Goal: Find contact information: Find contact information

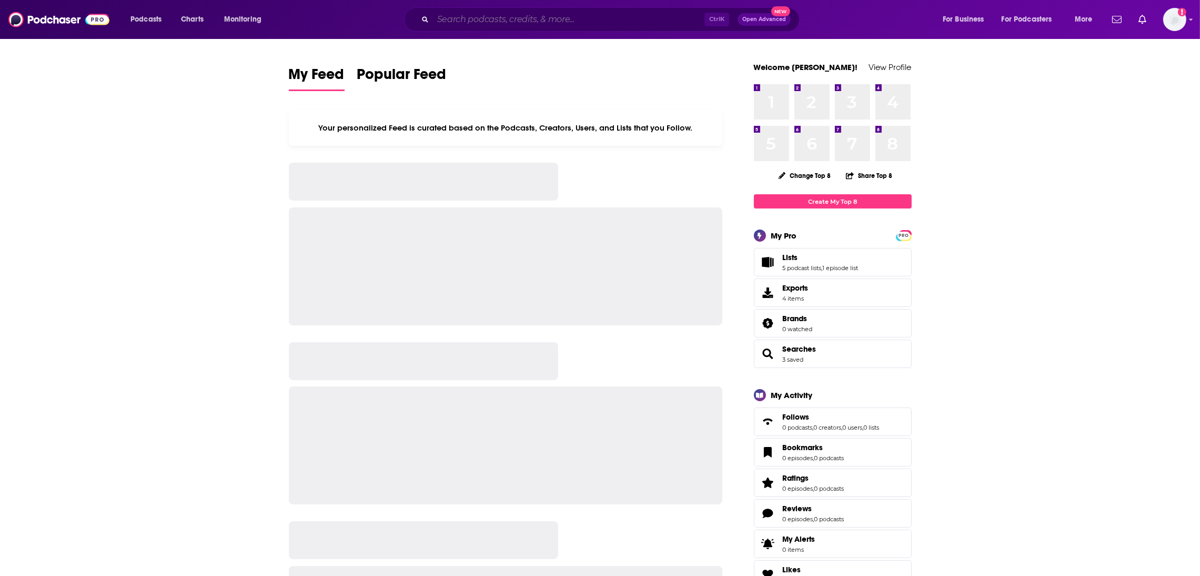
click at [499, 19] on input "Search podcasts, credits, & more..." at bounding box center [569, 19] width 272 height 17
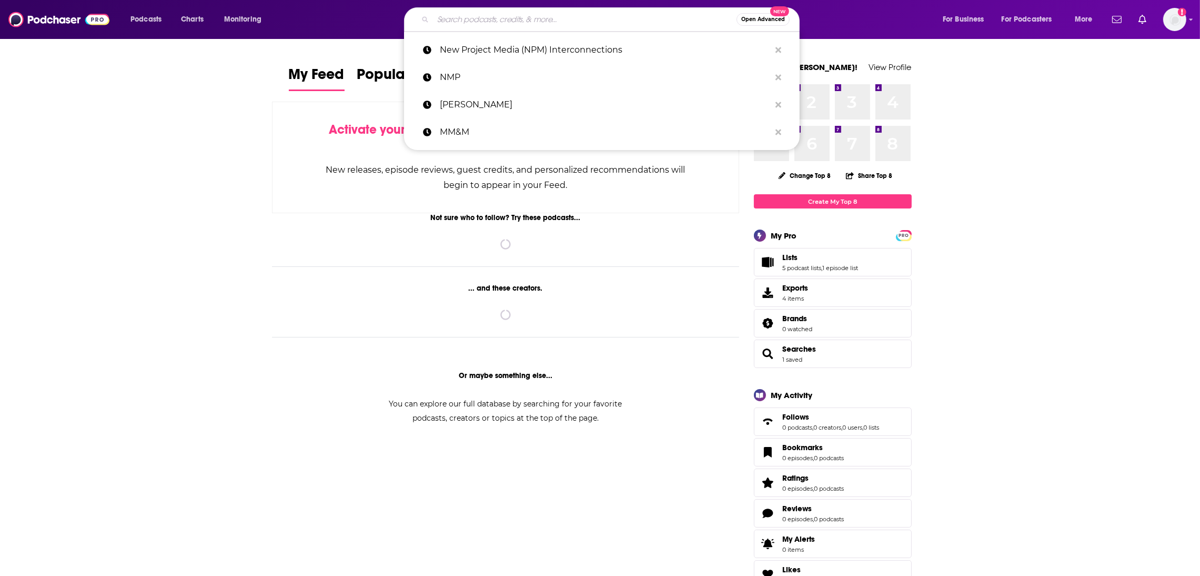
paste input "The PR Week ("
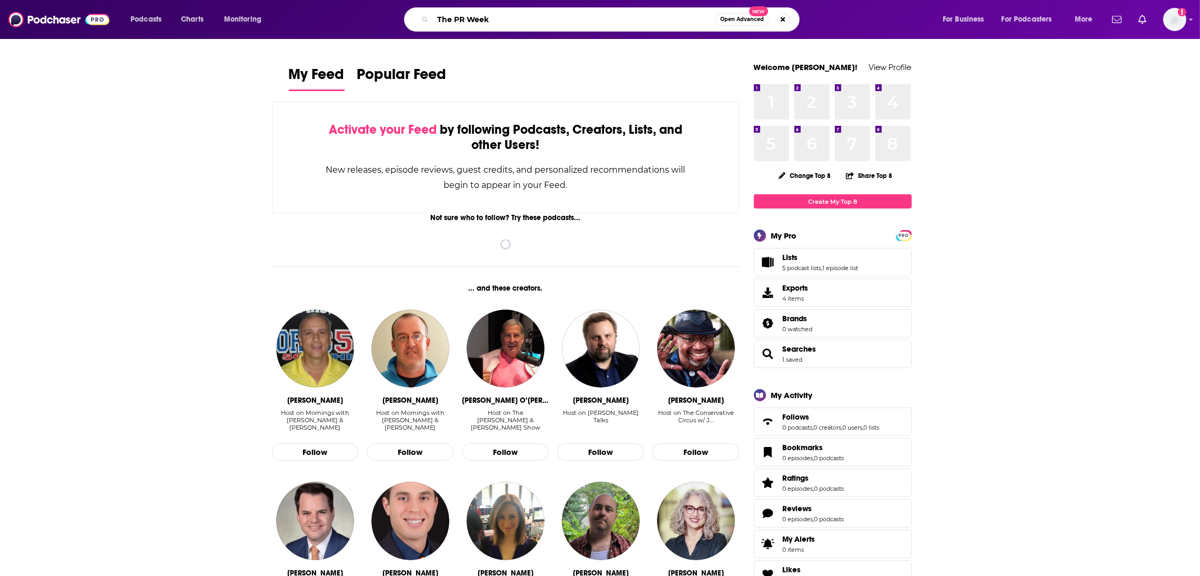
type input "The PR Week"
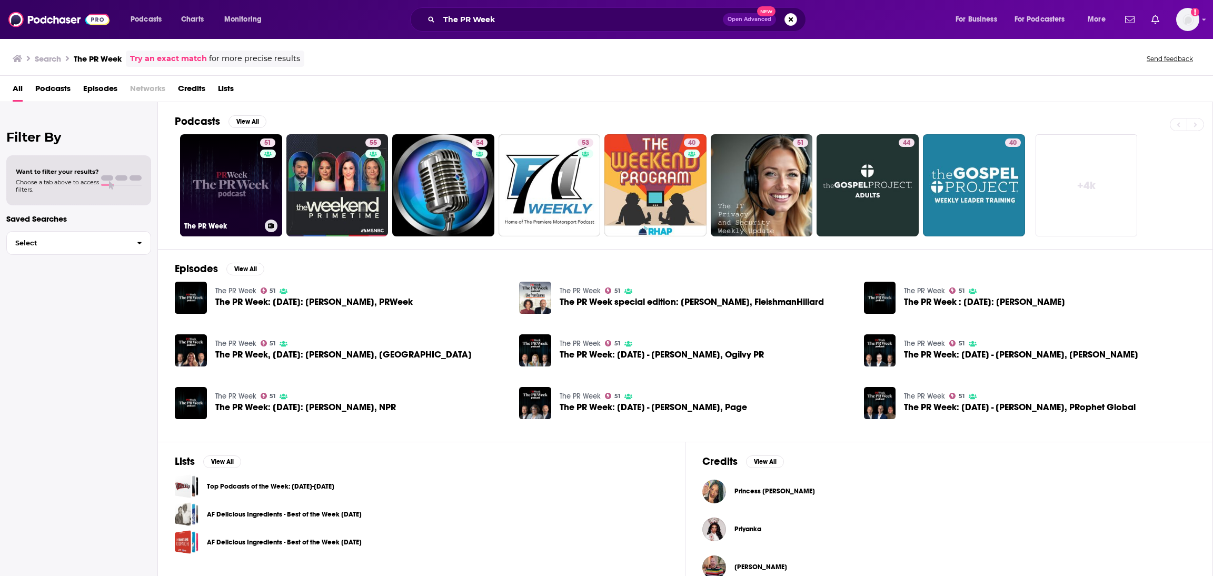
click at [219, 203] on link "51 The PR Week" at bounding box center [231, 185] width 102 height 102
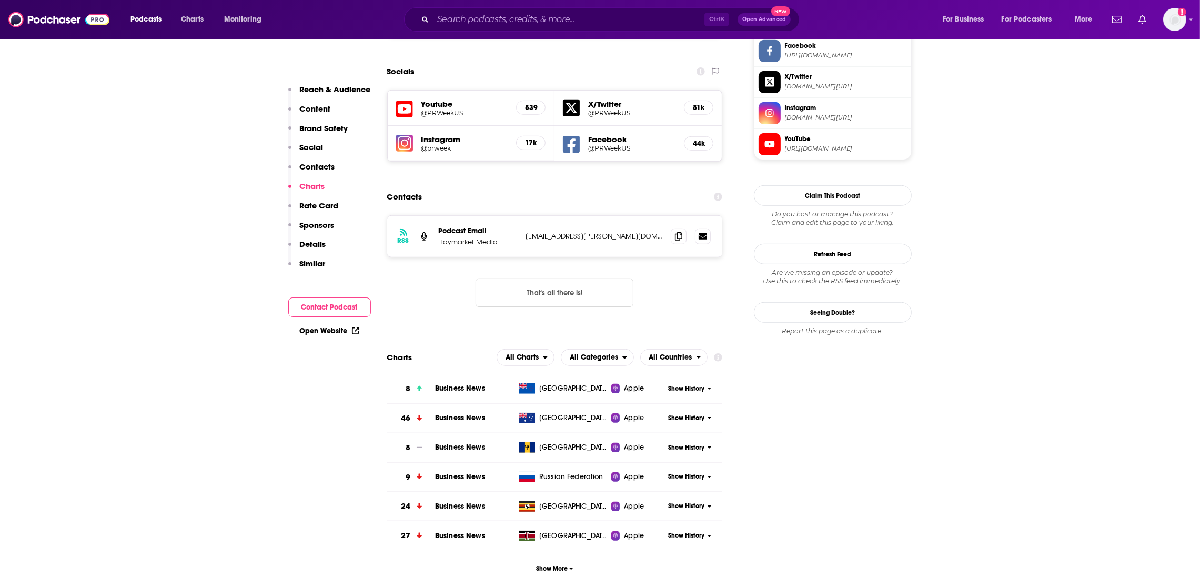
scroll to position [712, 0]
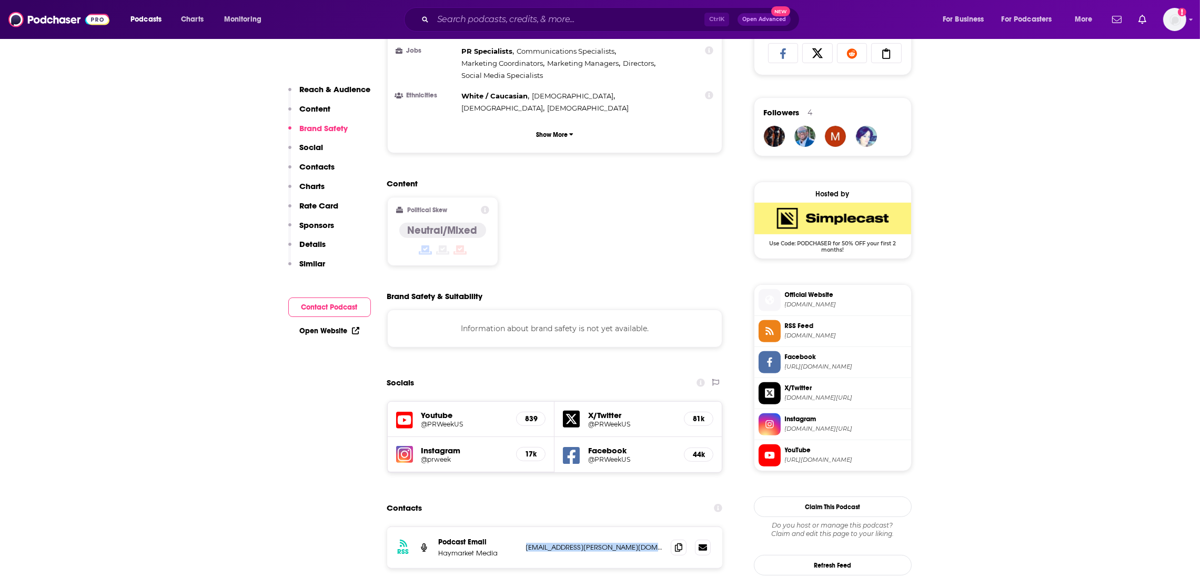
drag, startPoint x: 652, startPoint y: 478, endPoint x: 525, endPoint y: 478, distance: 126.8
click at [525, 527] on div "RSS Podcast Email Haymarket Media [EMAIL_ADDRESS][PERSON_NAME][DOMAIN_NAME] [EM…" at bounding box center [555, 547] width 336 height 41
copy p "[EMAIL_ADDRESS][PERSON_NAME][DOMAIN_NAME]"
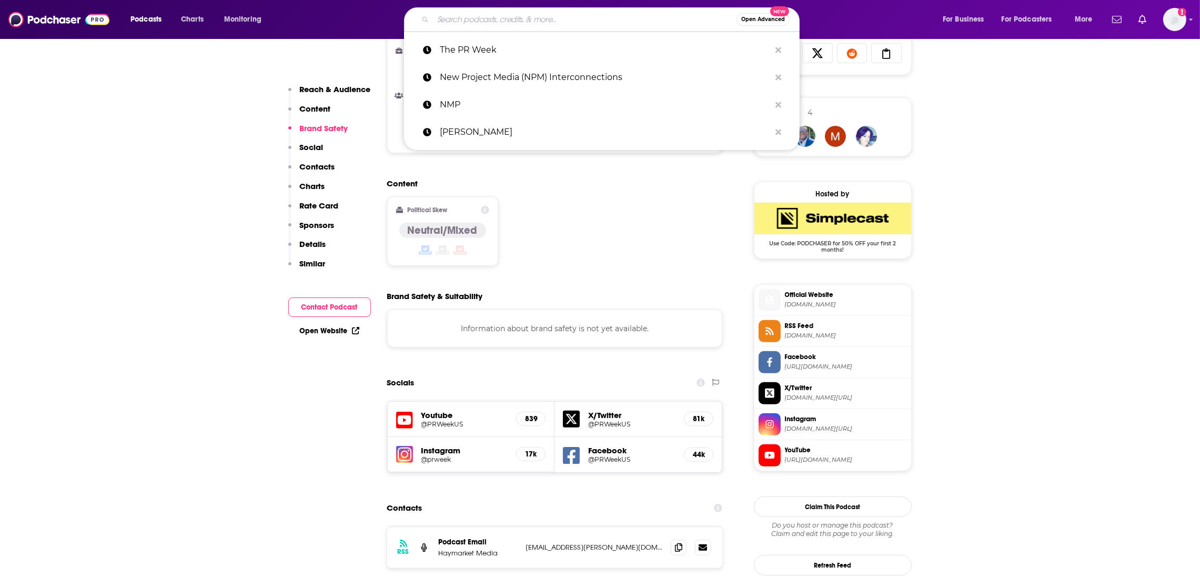
click at [516, 19] on input "Search podcasts, credits, & more..." at bounding box center [585, 19] width 304 height 17
paste input "The PRovoke Media Podcast"
type input "The PRovoke Media Podcast"
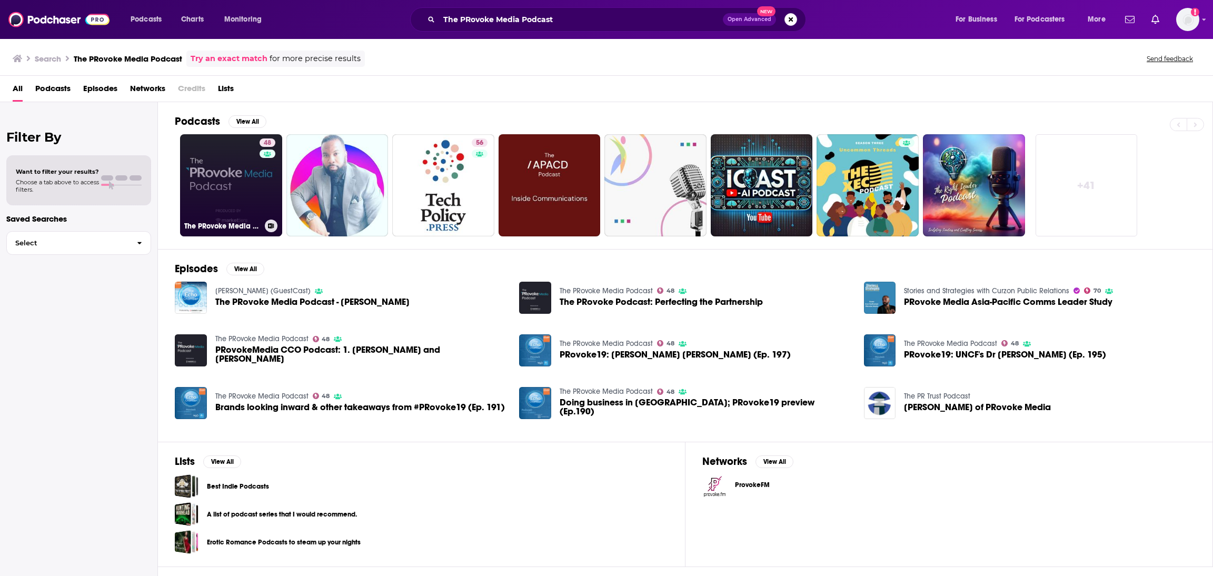
click at [222, 206] on link "48 The PRovoke Media Podcast" at bounding box center [231, 185] width 102 height 102
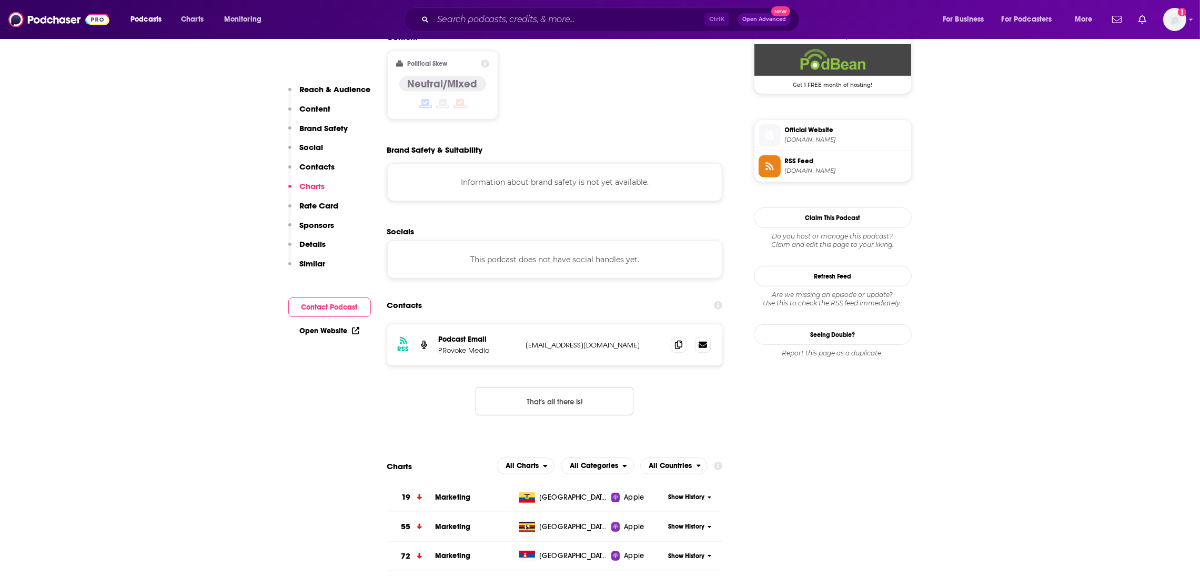
scroll to position [810, 0]
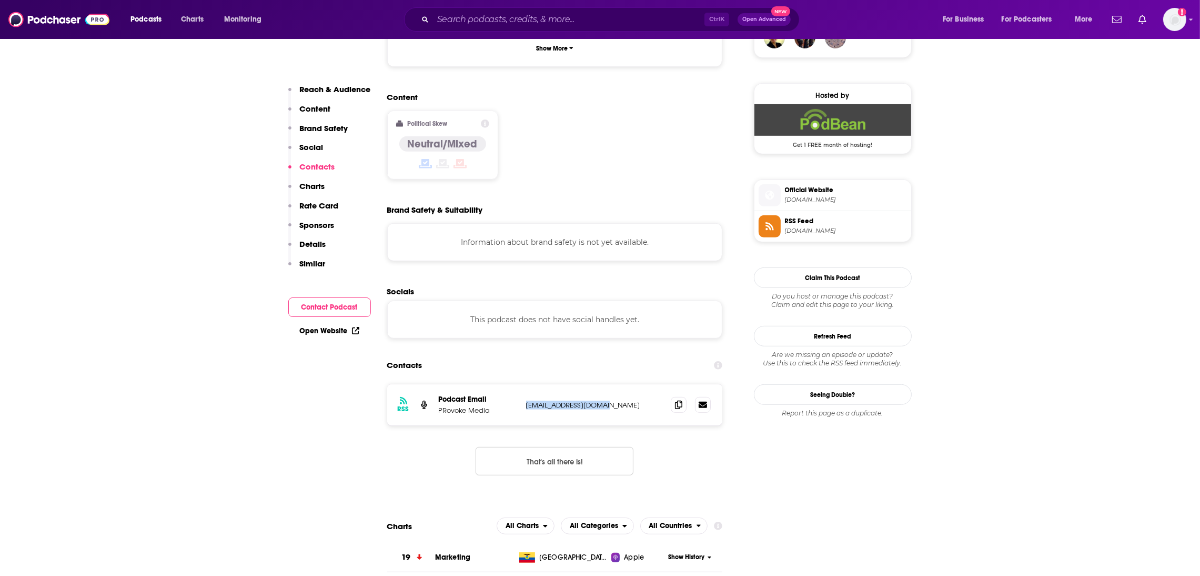
drag, startPoint x: 639, startPoint y: 342, endPoint x: 525, endPoint y: 339, distance: 114.2
click at [525, 384] on div "RSS Podcast Email PRovoke Media [EMAIL_ADDRESS][DOMAIN_NAME] [EMAIL_ADDRESS][DO…" at bounding box center [555, 404] width 336 height 41
copy p "[EMAIL_ADDRESS][DOMAIN_NAME]"
click at [469, 25] on input "Search podcasts, credits, & more..." at bounding box center [569, 19] width 272 height 17
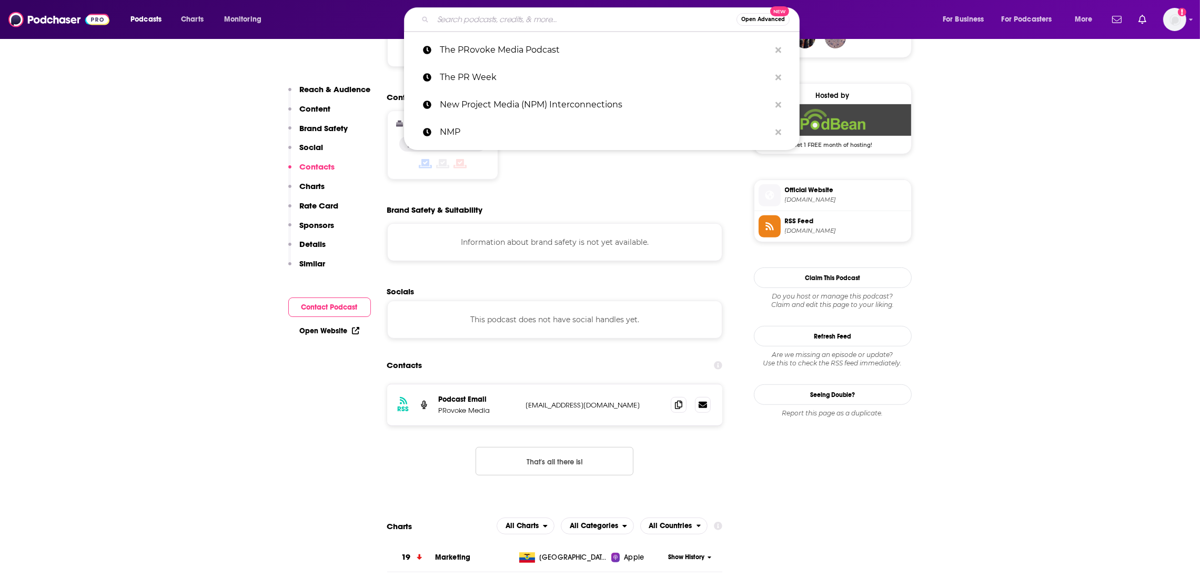
paste input "On Top of PR"
type input "On Top of PR"
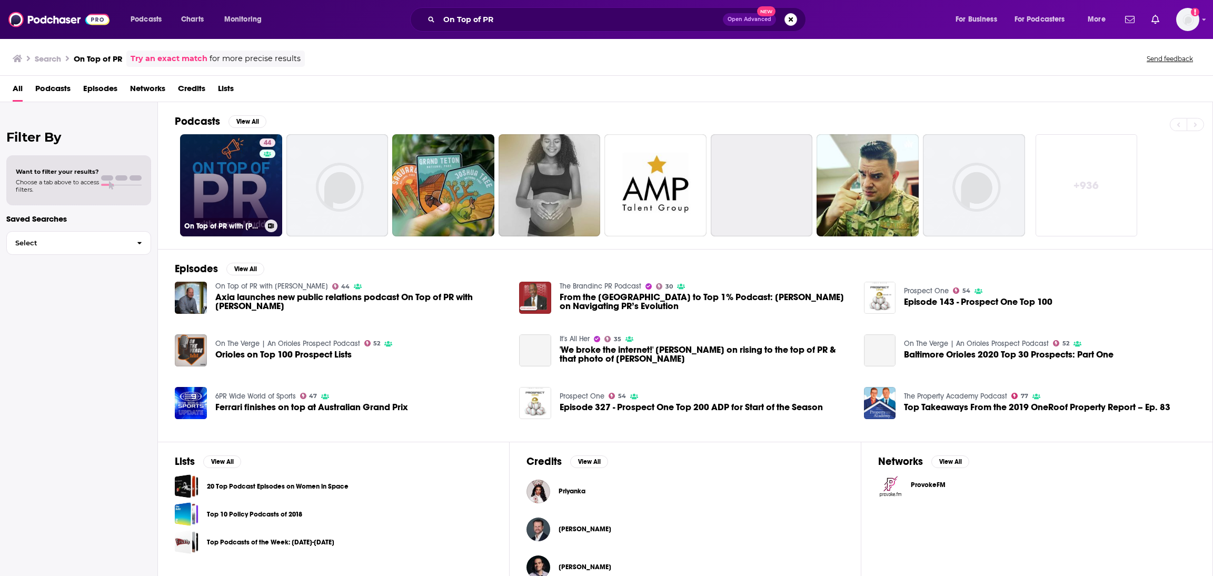
click at [244, 215] on link "44 On Top of PR with [PERSON_NAME]" at bounding box center [231, 185] width 102 height 102
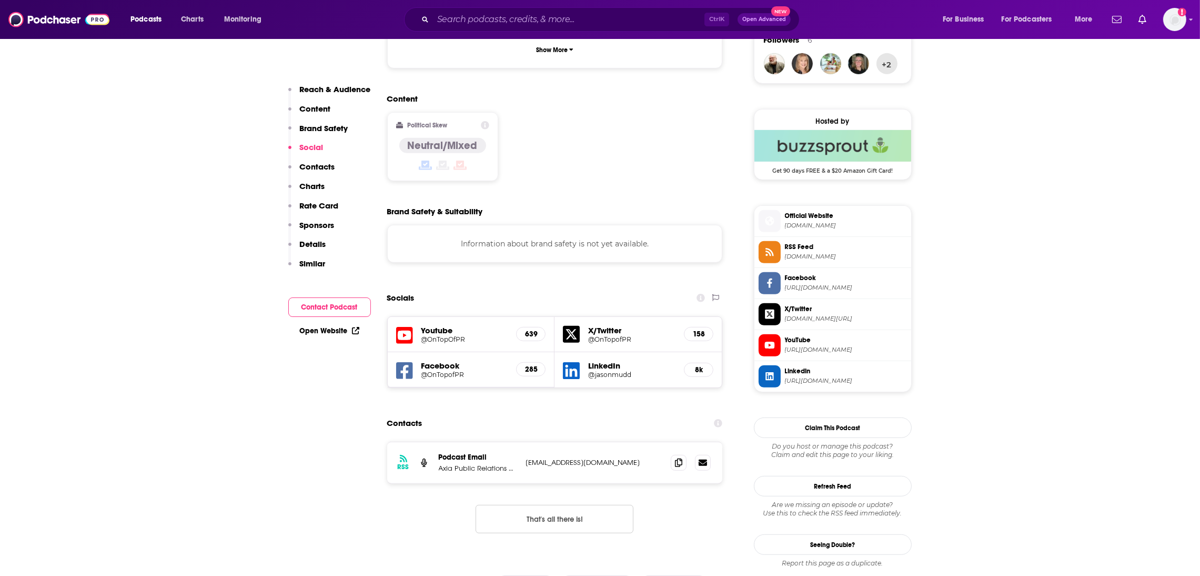
scroll to position [852, 0]
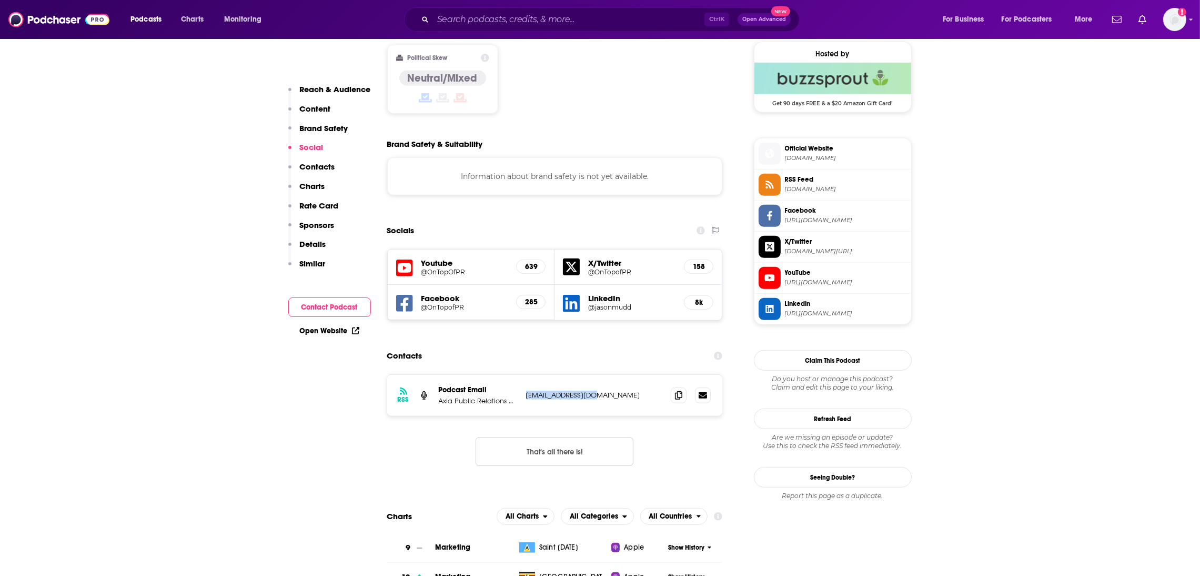
drag, startPoint x: 605, startPoint y: 345, endPoint x: 523, endPoint y: 339, distance: 82.8
click at [523, 375] on div "RSS Podcast Email Axia Public Relations and Marketing [EMAIL_ADDRESS][DOMAIN_NA…" at bounding box center [555, 395] width 336 height 41
copy p "[EMAIL_ADDRESS][DOMAIN_NAME]"
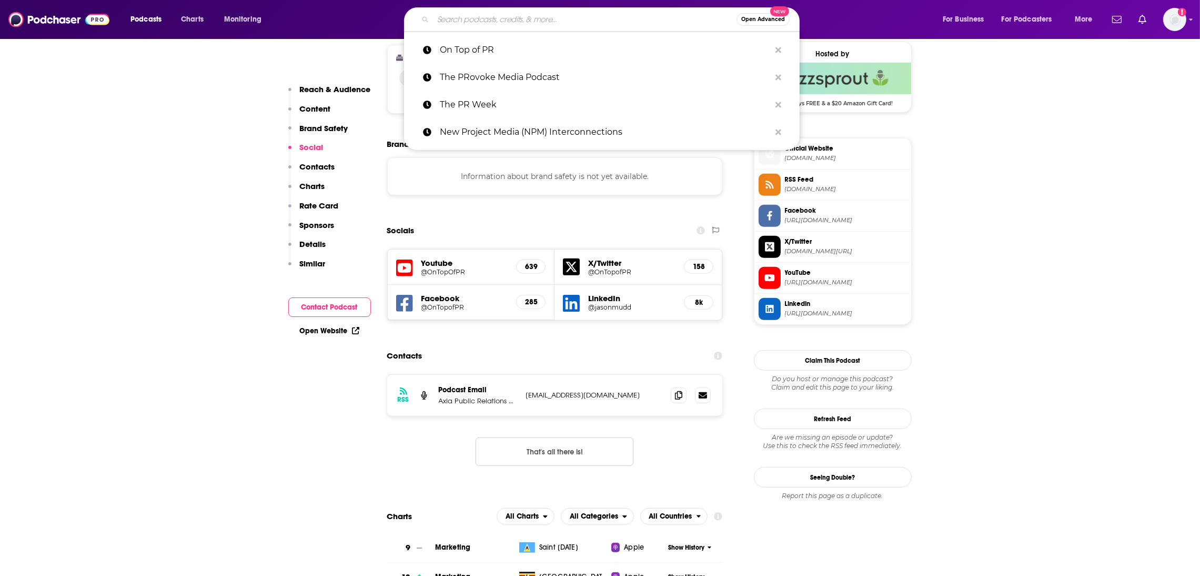
click at [478, 16] on input "Search podcasts, credits, & more..." at bounding box center [585, 19] width 304 height 17
paste input "That Solo Life: The Solo PR Pro Podcast"
type input "That Solo Life: The Solo PR Pro Podcast"
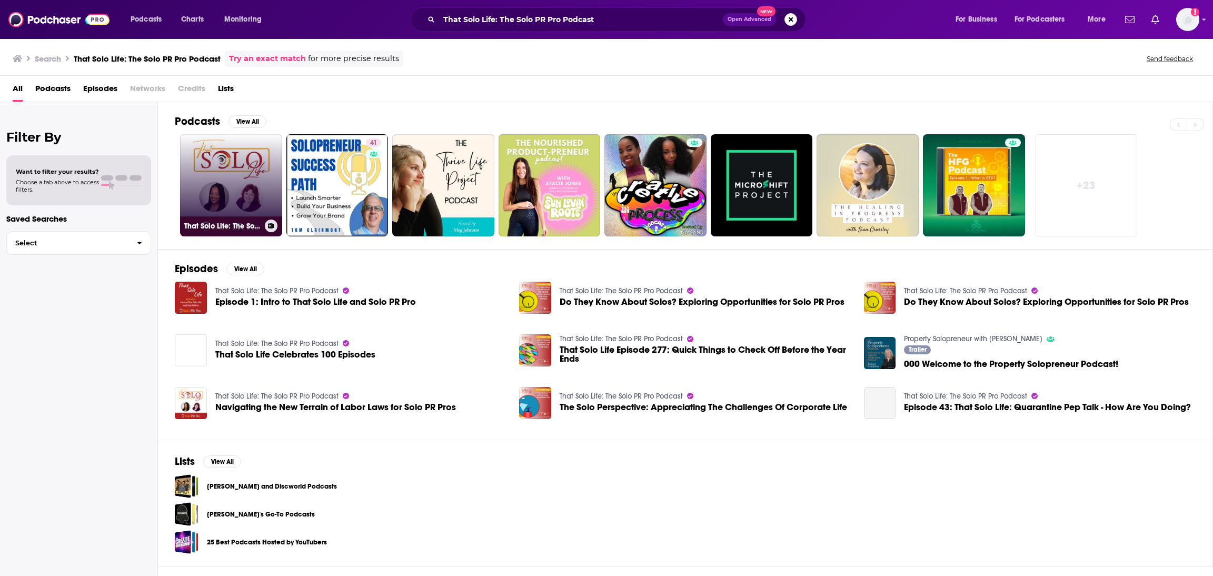
click at [241, 196] on link "That Solo Life: The Solo PR Pro Podcast" at bounding box center [231, 185] width 102 height 102
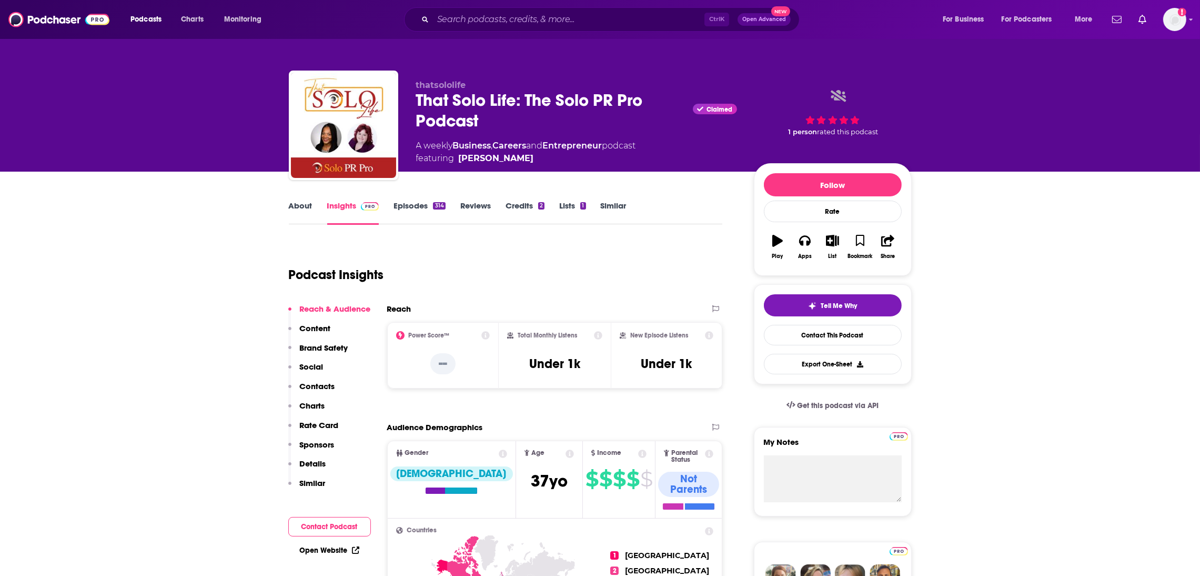
click at [304, 211] on link "About" at bounding box center [301, 213] width 24 height 24
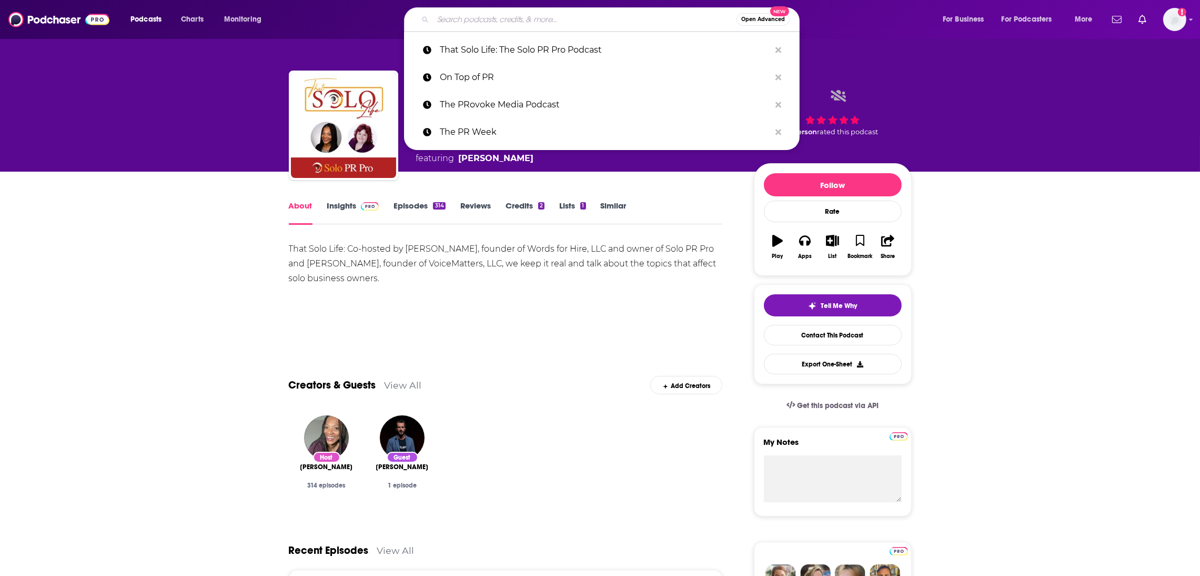
click at [495, 15] on input "Search podcasts, credits, & more..." at bounding box center [585, 19] width 304 height 17
paste input "PRmoment Podcast"
type input "PRmoment Podcast"
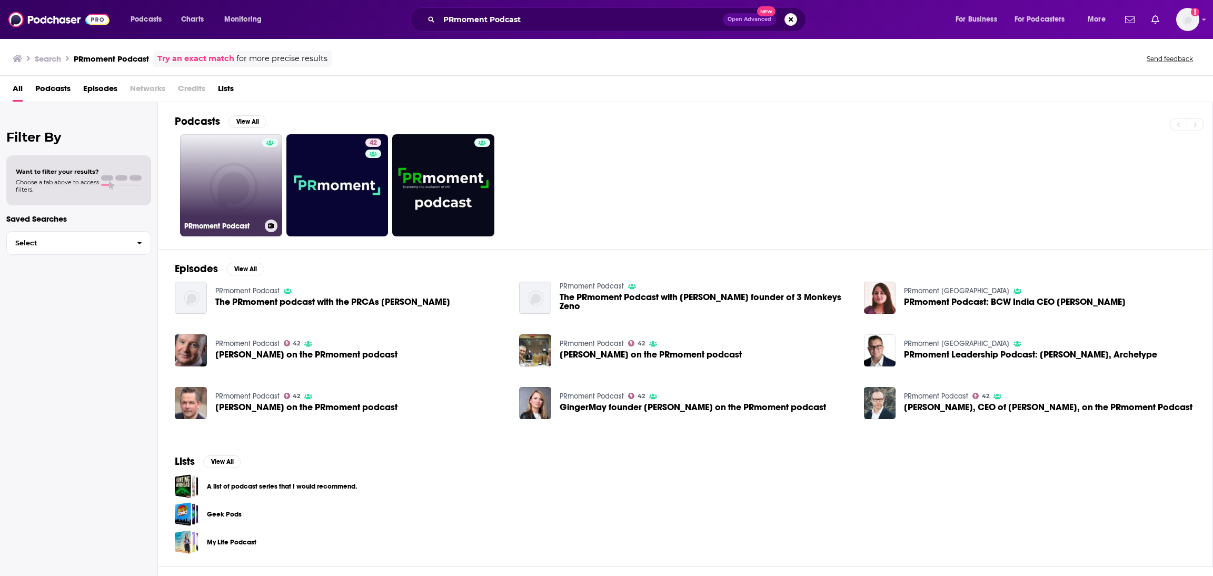
click at [223, 203] on link "PRmoment Podcast" at bounding box center [231, 185] width 102 height 102
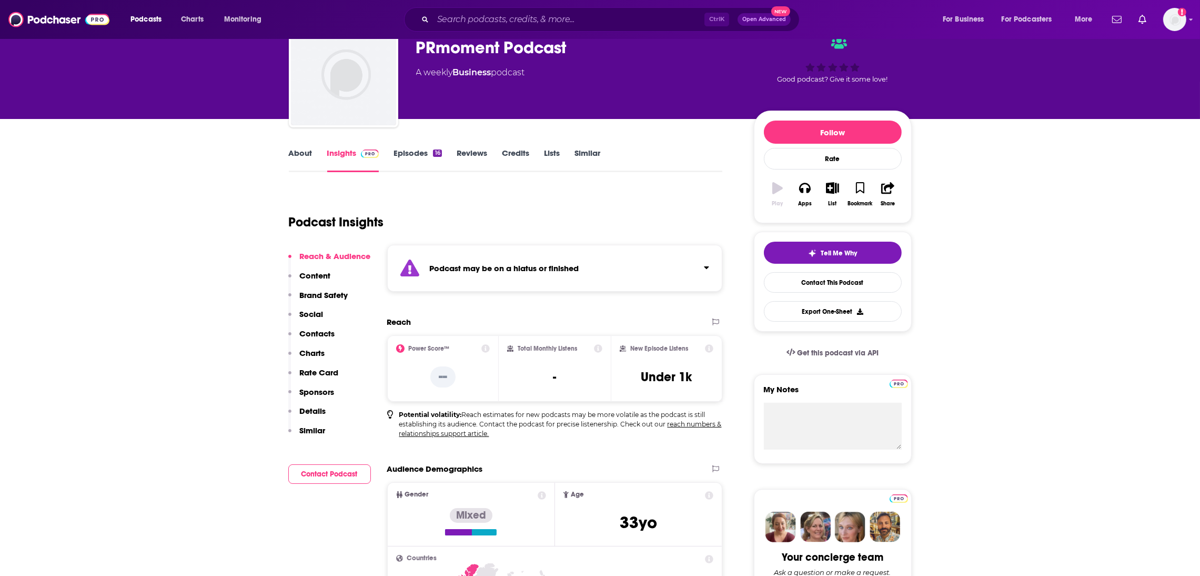
scroll to position [29, 0]
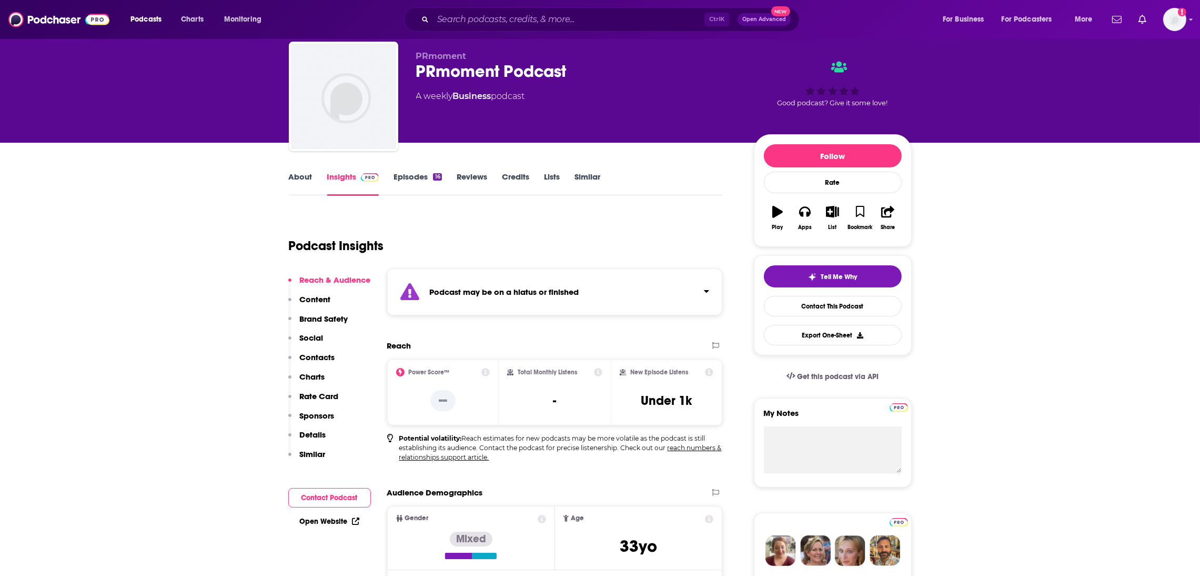
click at [342, 178] on link "Insights" at bounding box center [353, 184] width 52 height 24
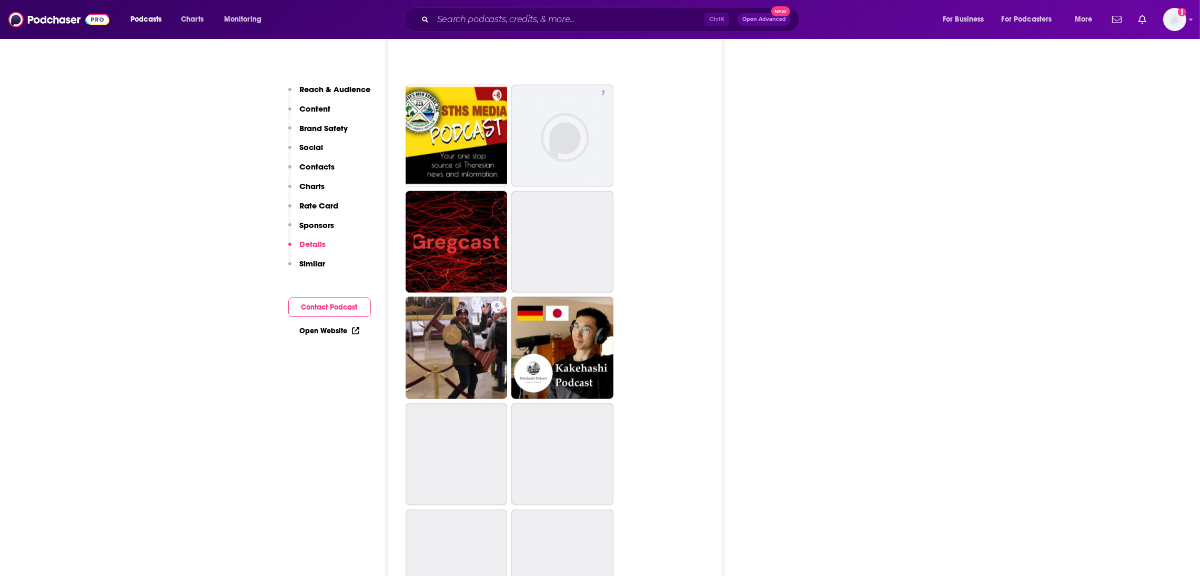
scroll to position [2476, 0]
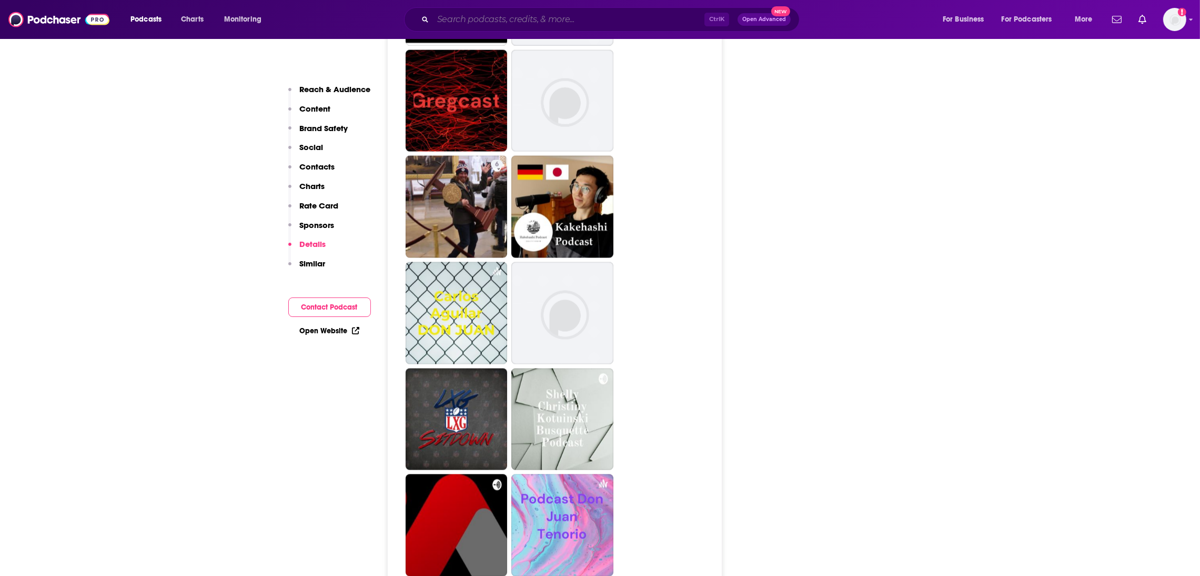
click at [460, 20] on input "Search podcasts, credits, & more..." at bounding box center [569, 19] width 272 height 17
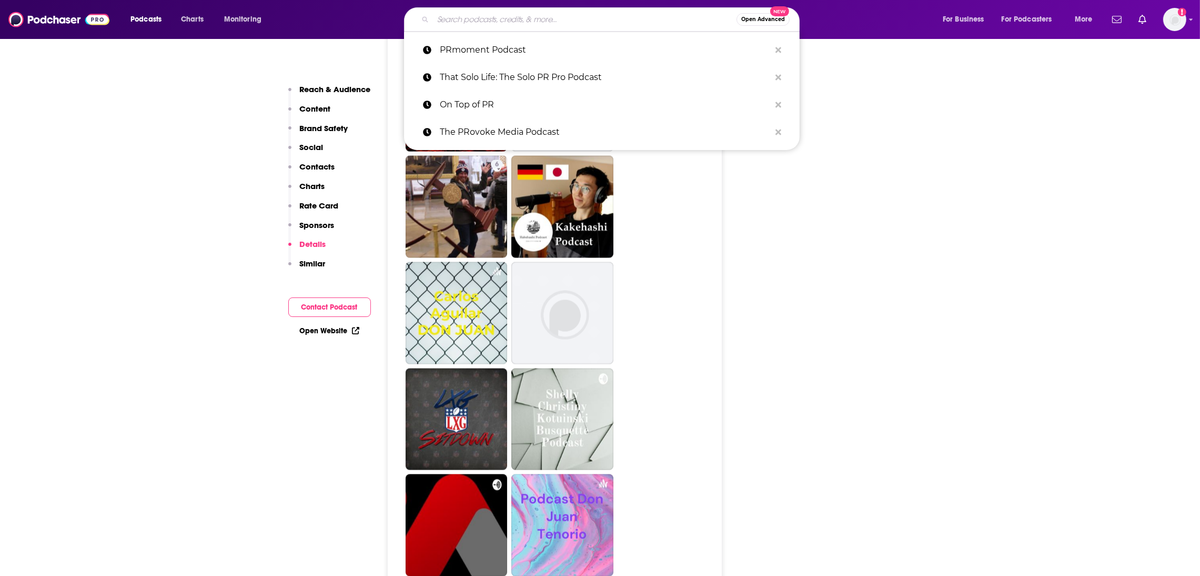
paste input "PR 360 (Global Results Comms)"
type input "PR 360 (Global Results Comms)"
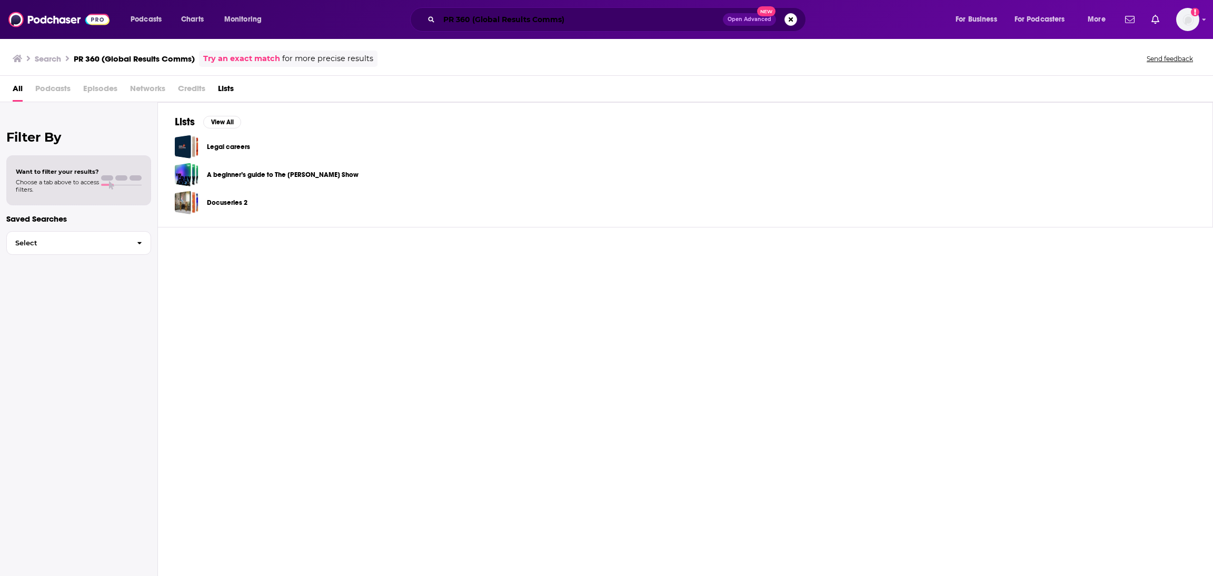
click at [589, 14] on input "PR 360 (Global Results Comms)" at bounding box center [581, 19] width 284 height 17
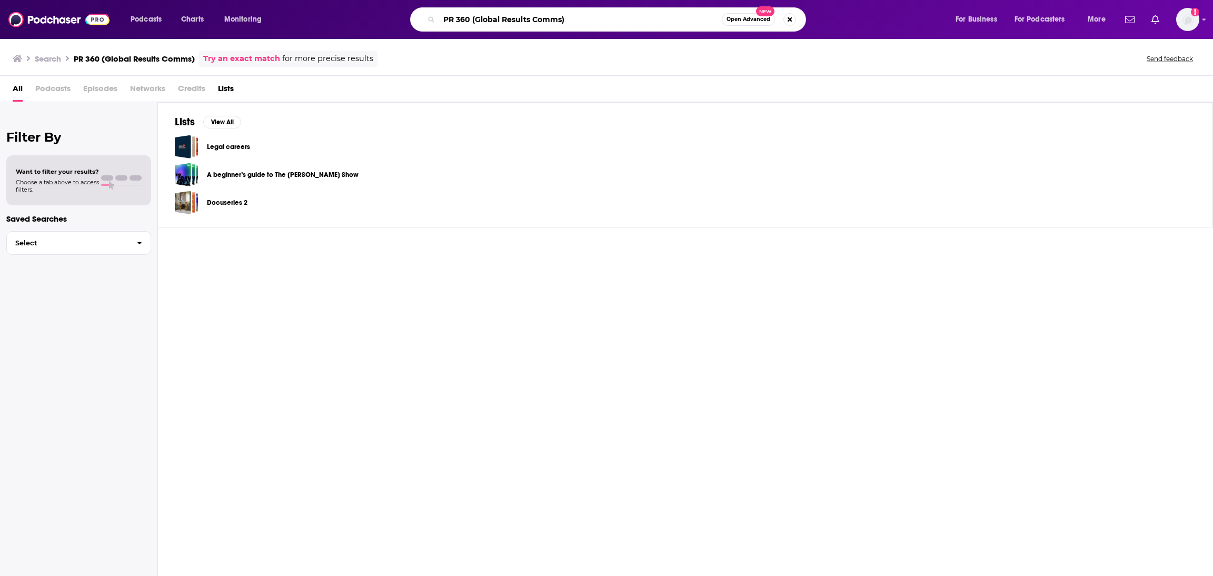
click at [574, 27] on input "PR 360 (Global Results Comms)" at bounding box center [580, 19] width 283 height 17
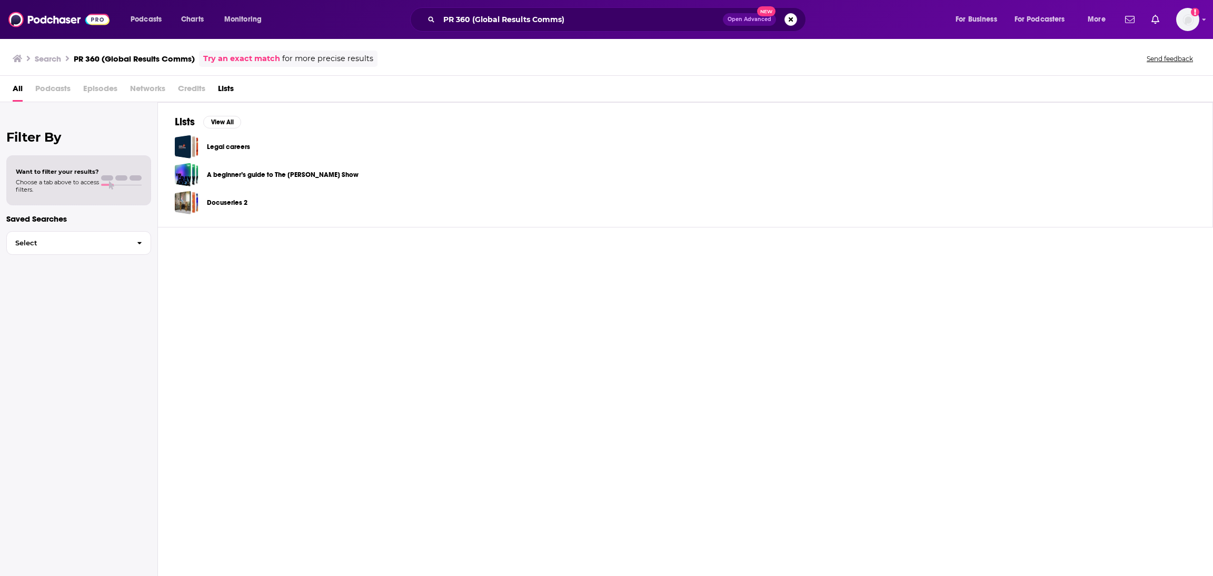
click at [247, 349] on div "Lists View All Legal careers A beginner’s guide to The [PERSON_NAME] Show Docus…" at bounding box center [685, 340] width 1055 height 476
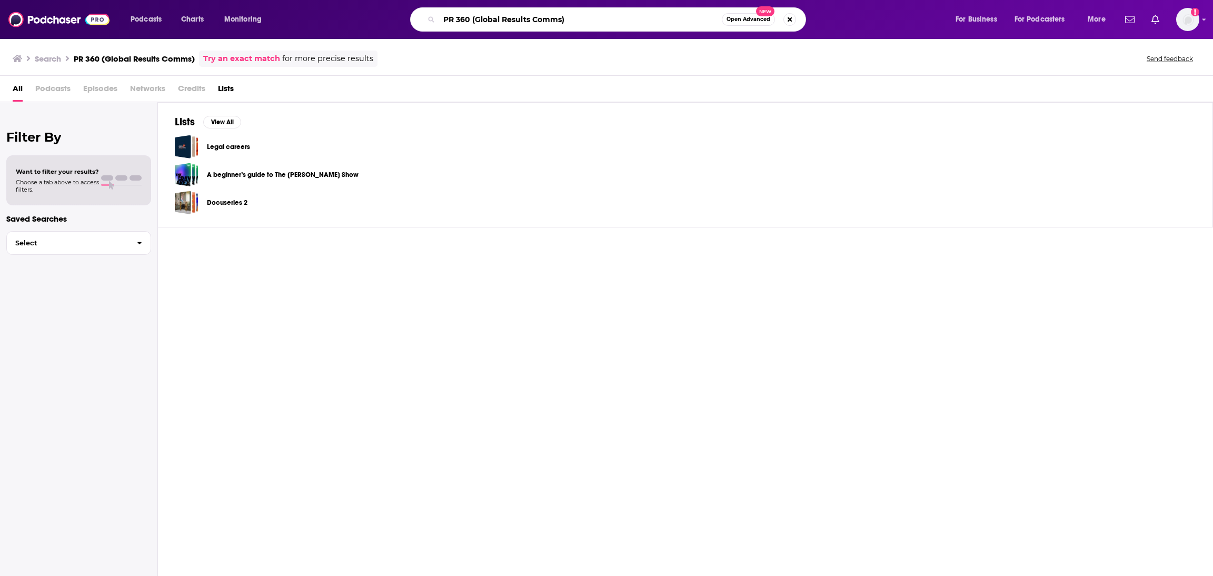
drag, startPoint x: 569, startPoint y: 22, endPoint x: 472, endPoint y: 16, distance: 97.5
click at [472, 16] on input "PR 360 (Global Results Comms)" at bounding box center [580, 19] width 283 height 17
type input "PR 360"
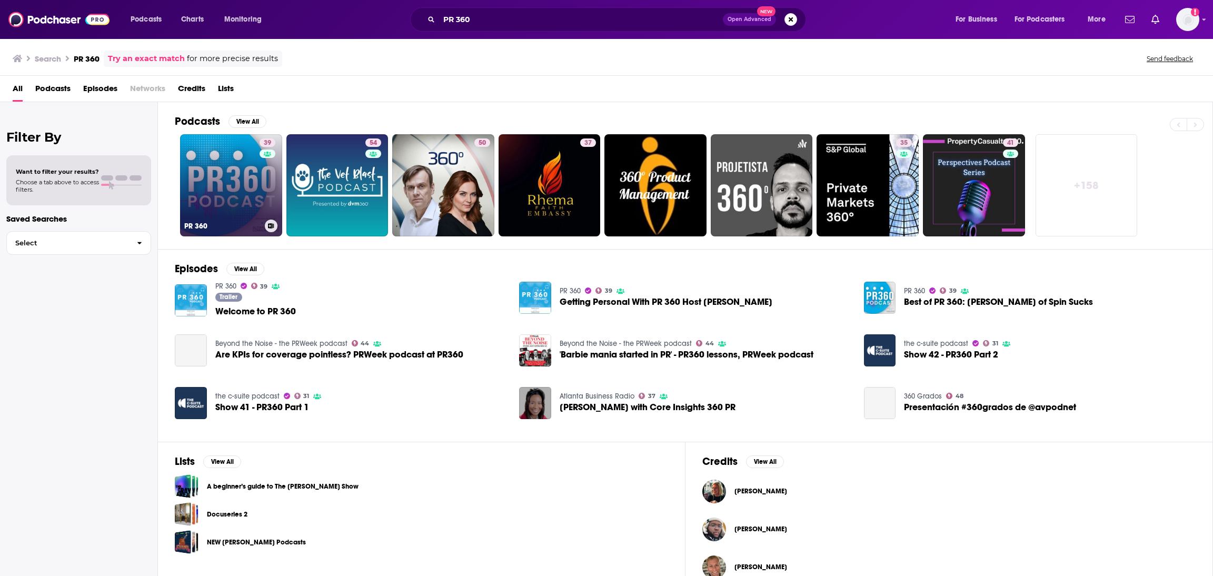
click at [236, 186] on link "39 PR 360" at bounding box center [231, 185] width 102 height 102
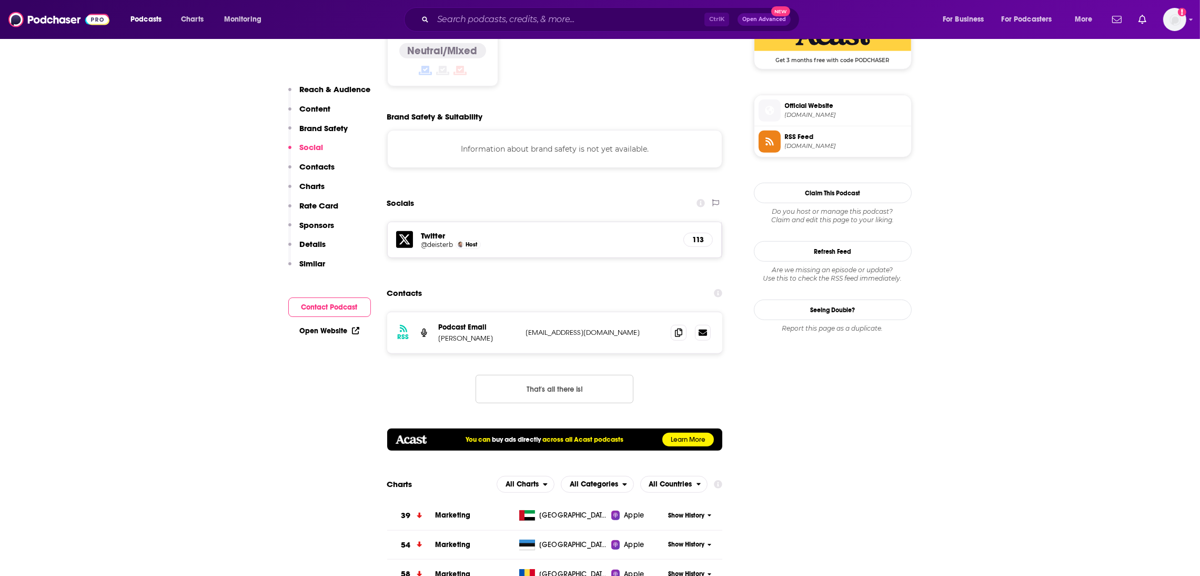
scroll to position [901, 0]
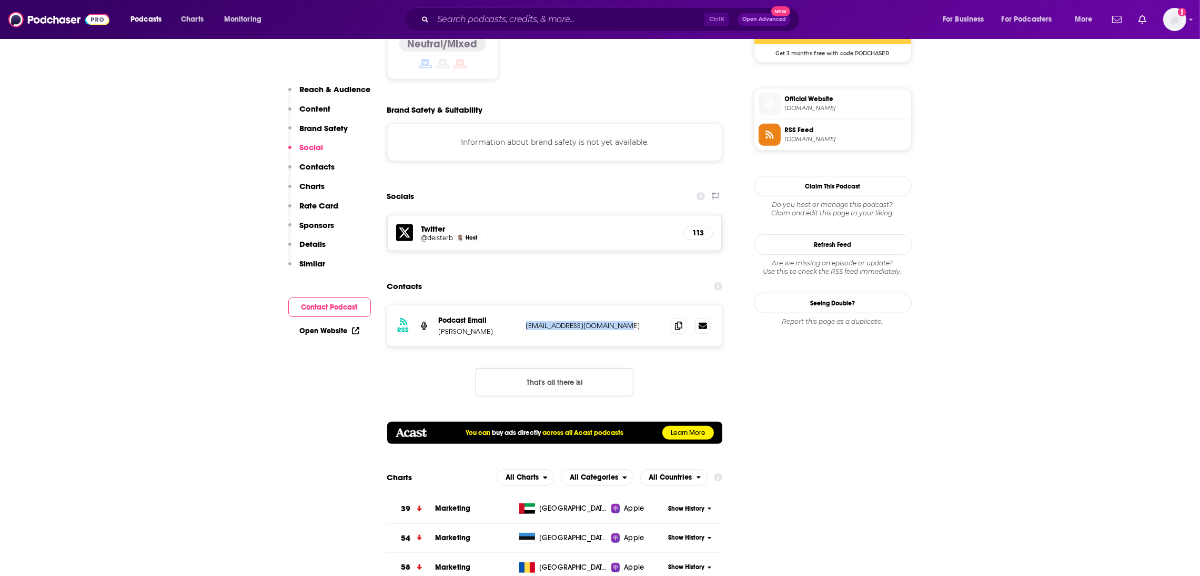
drag, startPoint x: 649, startPoint y: 264, endPoint x: 522, endPoint y: 264, distance: 127.4
click at [522, 305] on div "RSS Podcast Email [PERSON_NAME] [EMAIL_ADDRESS][DOMAIN_NAME] [EMAIL_ADDRESS][DO…" at bounding box center [555, 325] width 336 height 41
copy p "[EMAIL_ADDRESS][DOMAIN_NAME]"
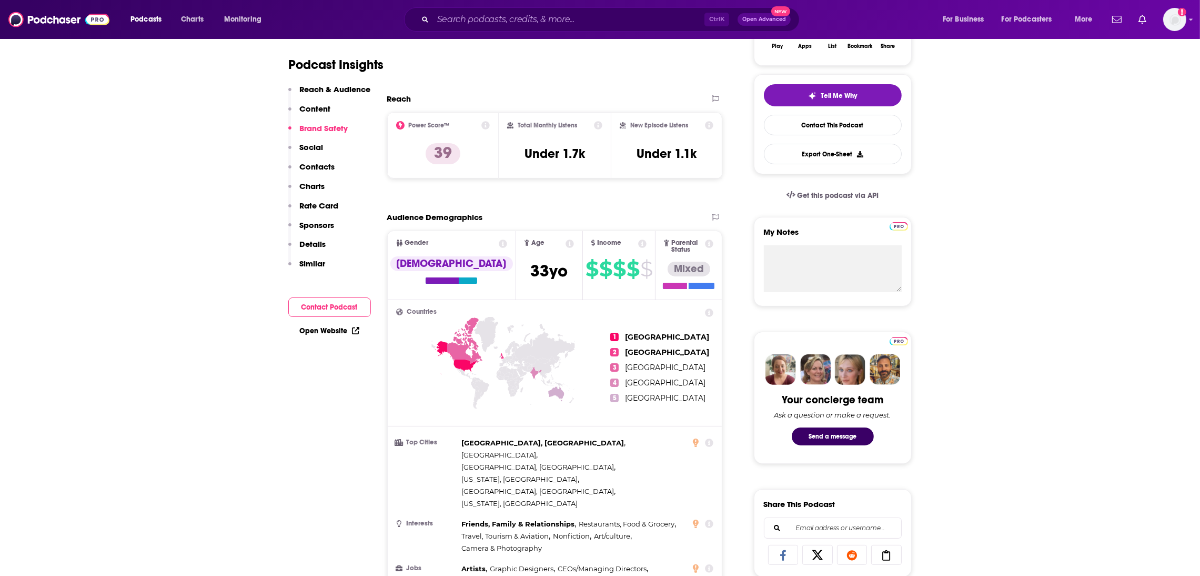
scroll to position [0, 0]
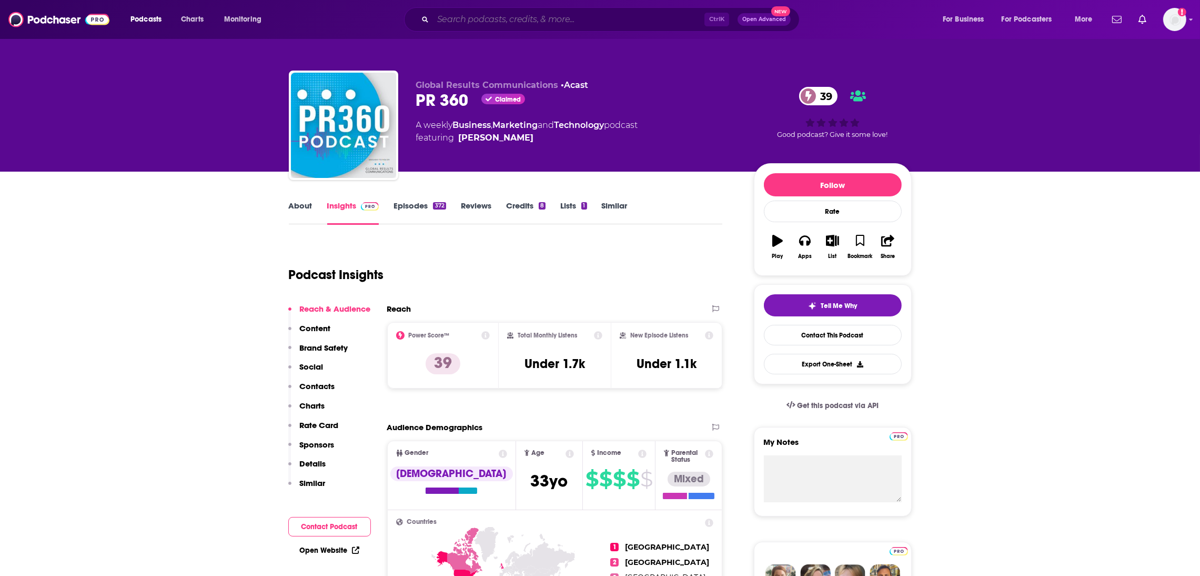
click at [462, 14] on input "Search podcasts, credits, & more..." at bounding box center [569, 19] width 272 height 17
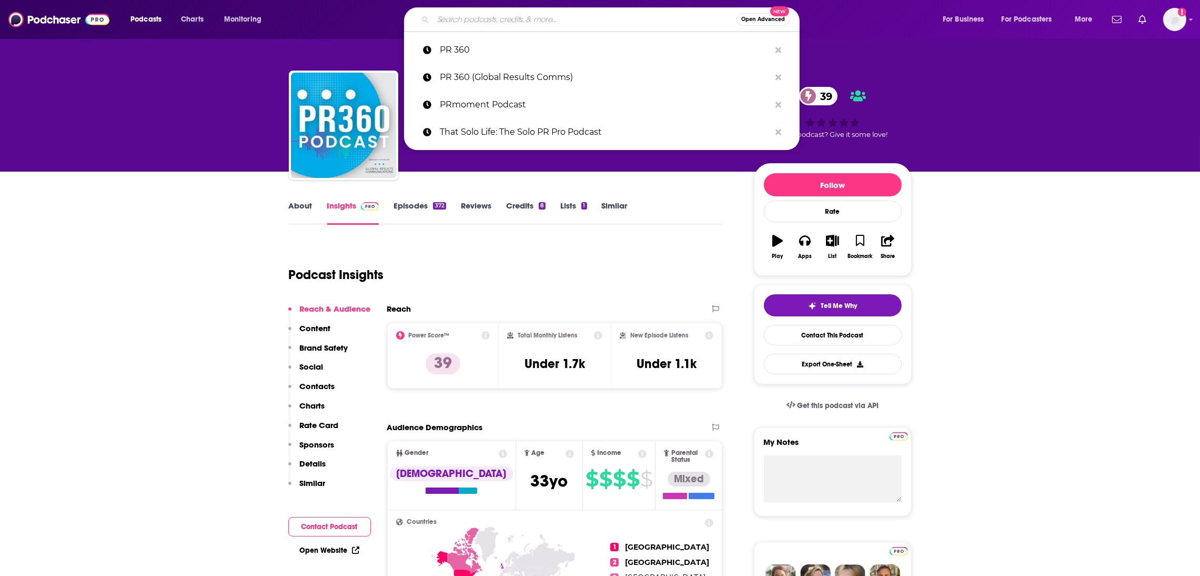
paste input "FIR Interviews (For Immediate Release Podcast Network)"
type input "FIR Interviews (For Immediate Release Podcast Network)"
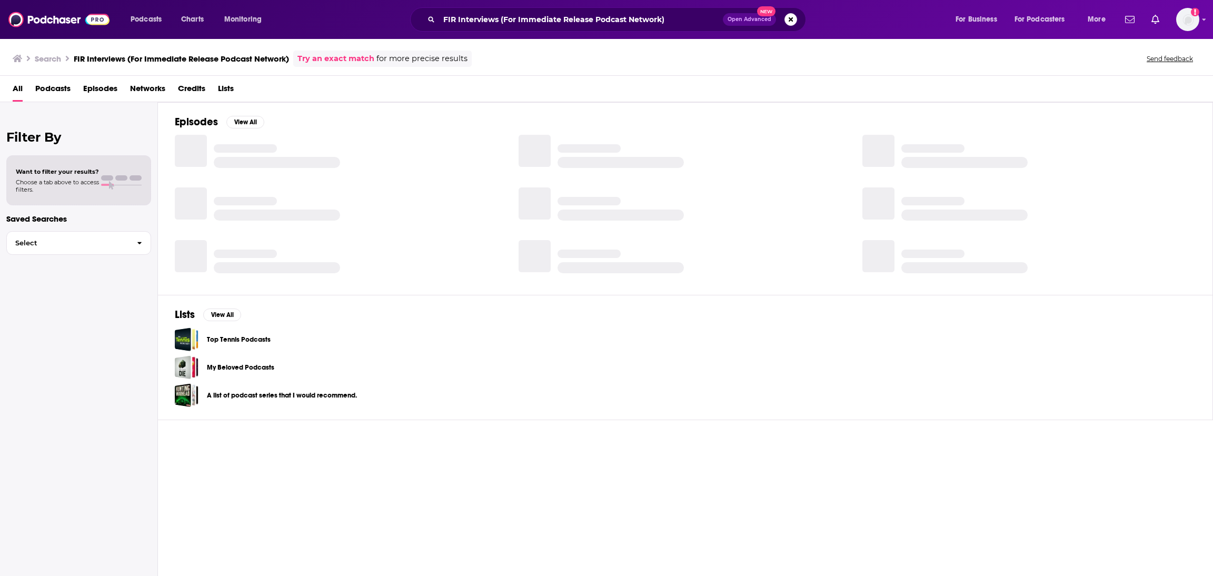
drag, startPoint x: 1208, startPoint y: 157, endPoint x: 1211, endPoint y: 184, distance: 27.1
click at [1200, 184] on div "Episodes View All" at bounding box center [685, 198] width 1055 height 193
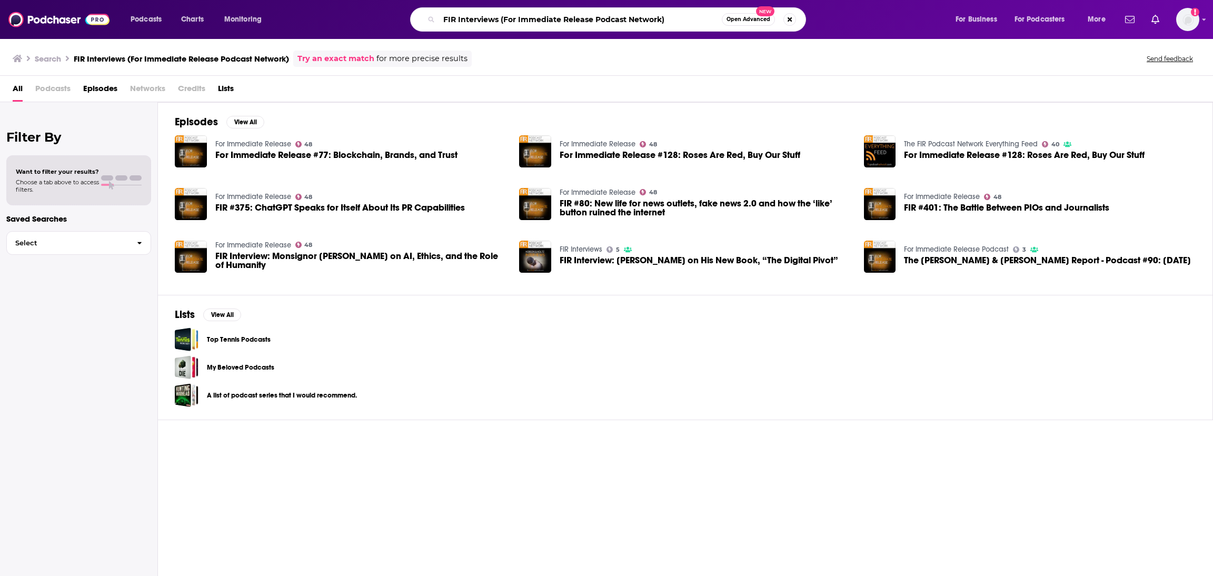
drag, startPoint x: 502, startPoint y: 16, endPoint x: 329, endPoint y: 0, distance: 173.4
click at [329, 0] on div "Podcasts Charts Monitoring FIR Interviews (For Immediate Release Podcast Networ…" at bounding box center [606, 19] width 1213 height 39
click at [640, 17] on input "For Immediate Release Podcast Network)" at bounding box center [580, 19] width 283 height 17
type input "For Immediate Release Podcast Network"
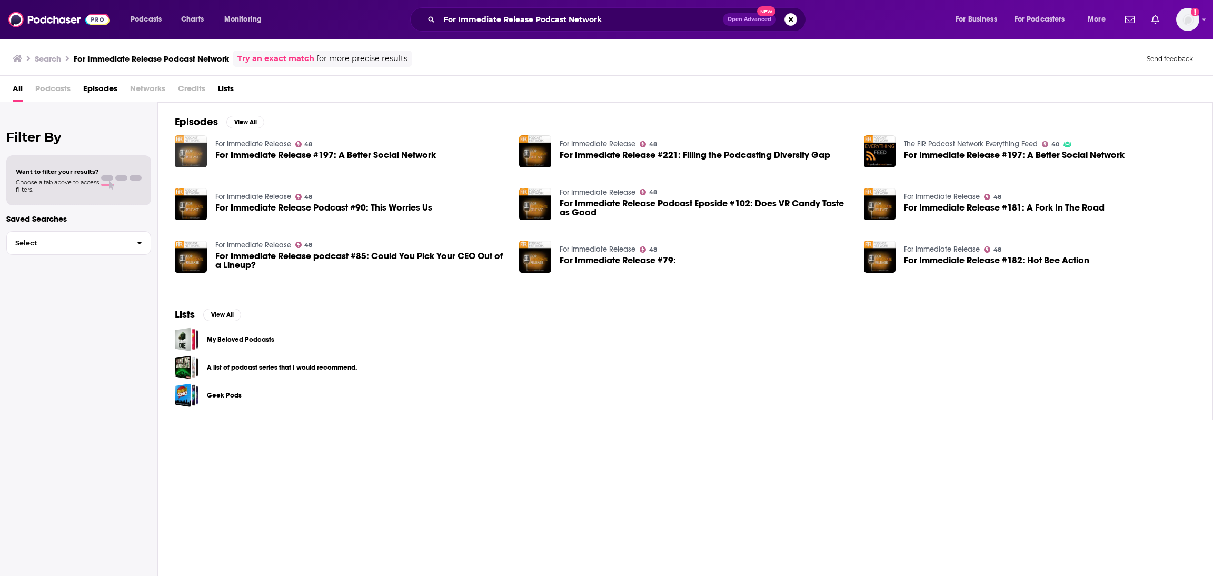
click at [184, 163] on img "For Immediate Release #197: A Better Social Network" at bounding box center [191, 151] width 32 height 32
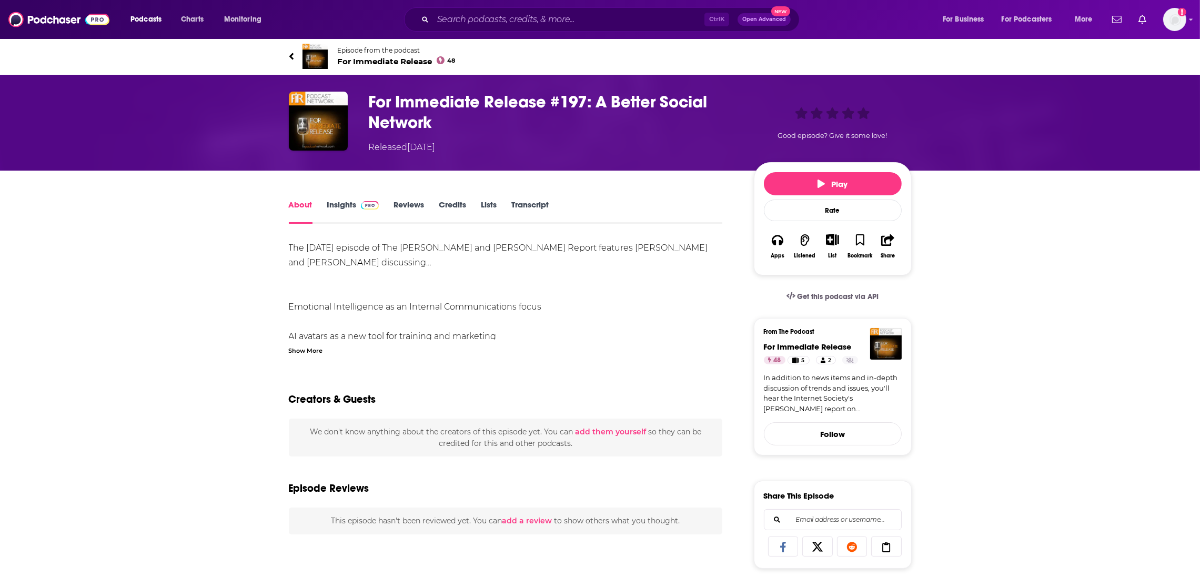
click at [308, 205] on link "About" at bounding box center [301, 211] width 24 height 24
click at [303, 206] on link "About" at bounding box center [301, 211] width 24 height 24
click at [296, 206] on link "About" at bounding box center [301, 211] width 24 height 24
click at [417, 104] on h1 "For Immediate Release #197: A Better Social Network" at bounding box center [553, 112] width 368 height 41
click at [315, 117] on img "For Immediate Release #197: A Better Social Network" at bounding box center [318, 121] width 59 height 59
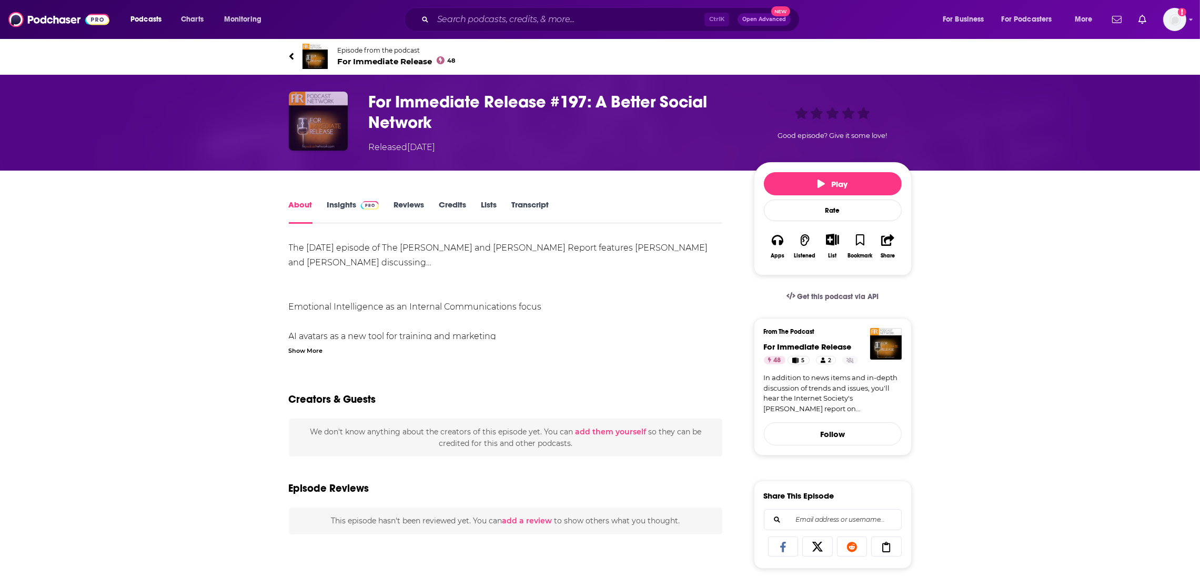
click at [315, 115] on img "For Immediate Release #197: A Better Social Network" at bounding box center [318, 121] width 59 height 59
click at [314, 126] on img "For Immediate Release #197: A Better Social Network" at bounding box center [318, 121] width 59 height 59
click at [289, 123] on img "For Immediate Release #197: A Better Social Network" at bounding box center [318, 121] width 59 height 59
click at [293, 121] on img "For Immediate Release #197: A Better Social Network" at bounding box center [318, 121] width 59 height 59
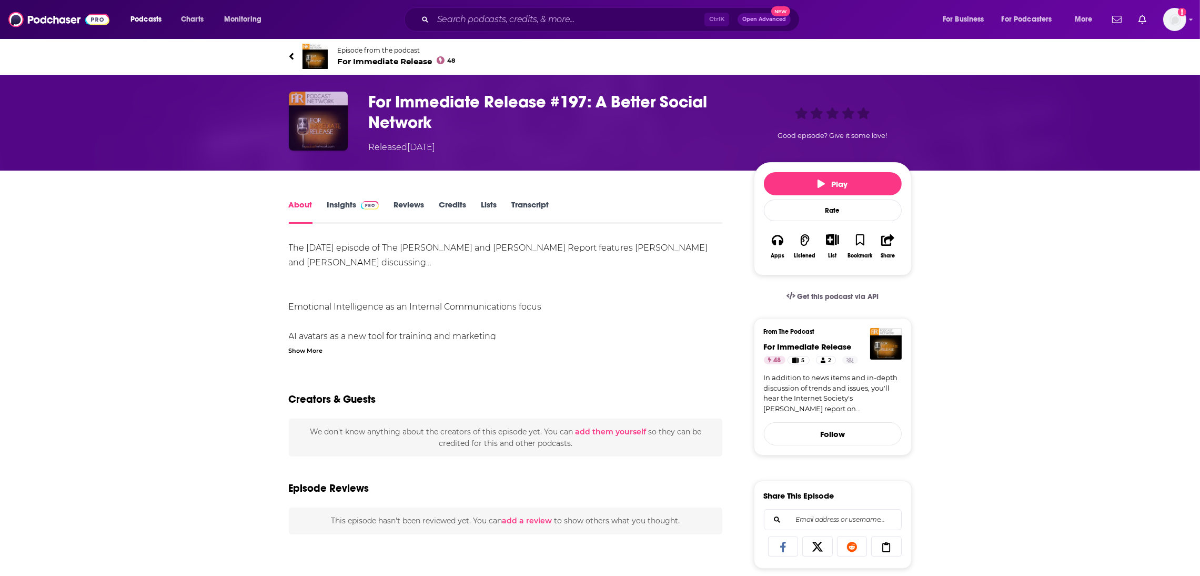
click at [336, 111] on img "For Immediate Release #197: A Better Social Network" at bounding box center [318, 121] width 59 height 59
click at [318, 45] on img at bounding box center [315, 56] width 25 height 25
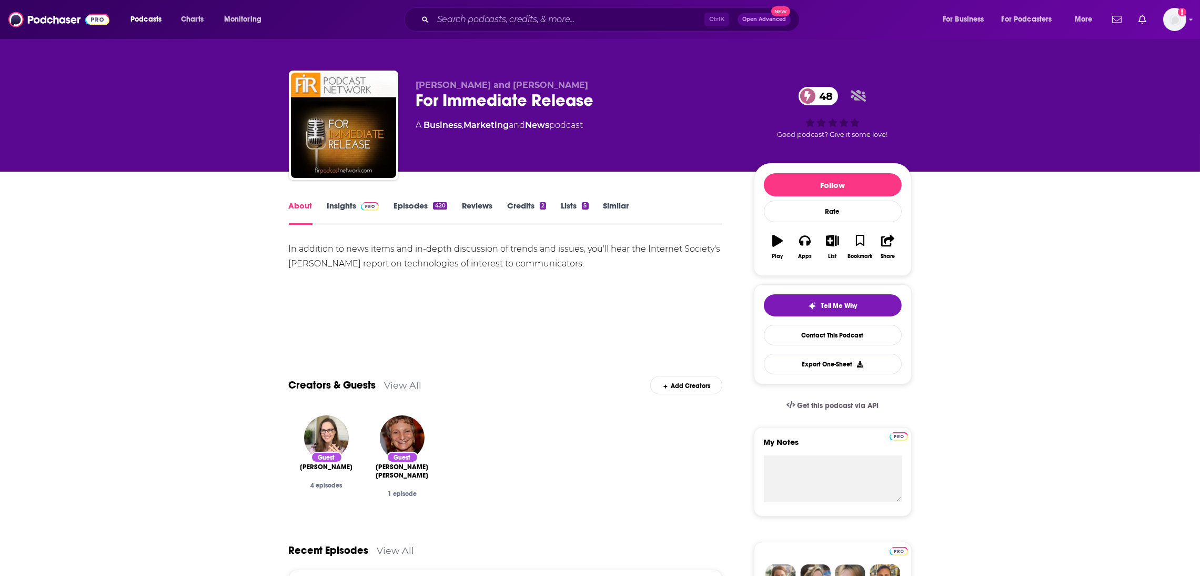
click at [336, 210] on link "Insights" at bounding box center [353, 213] width 52 height 24
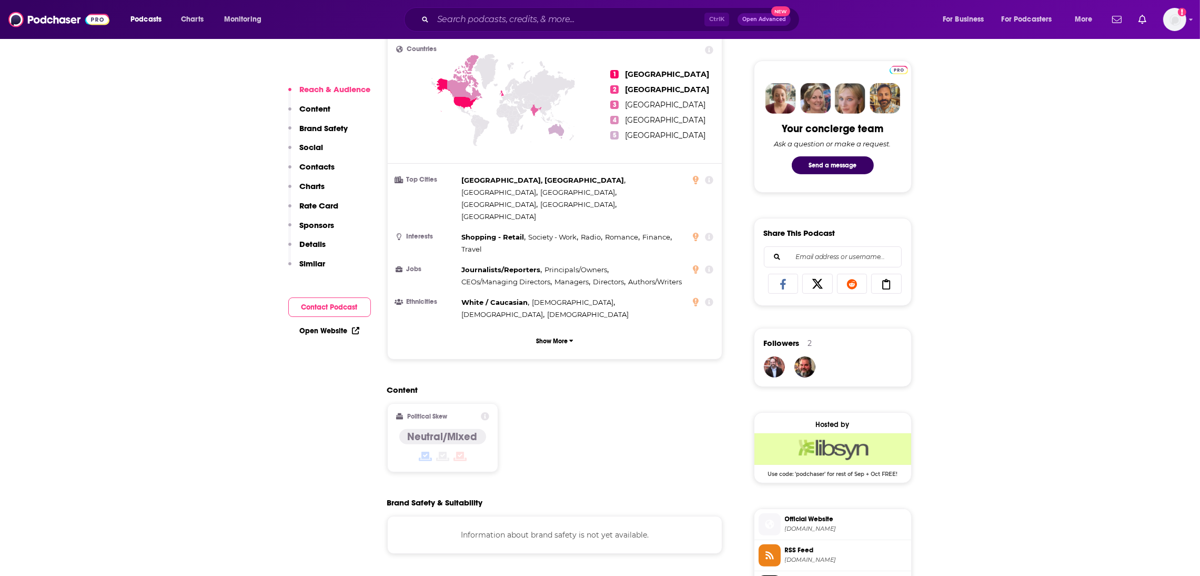
scroll to position [702, 0]
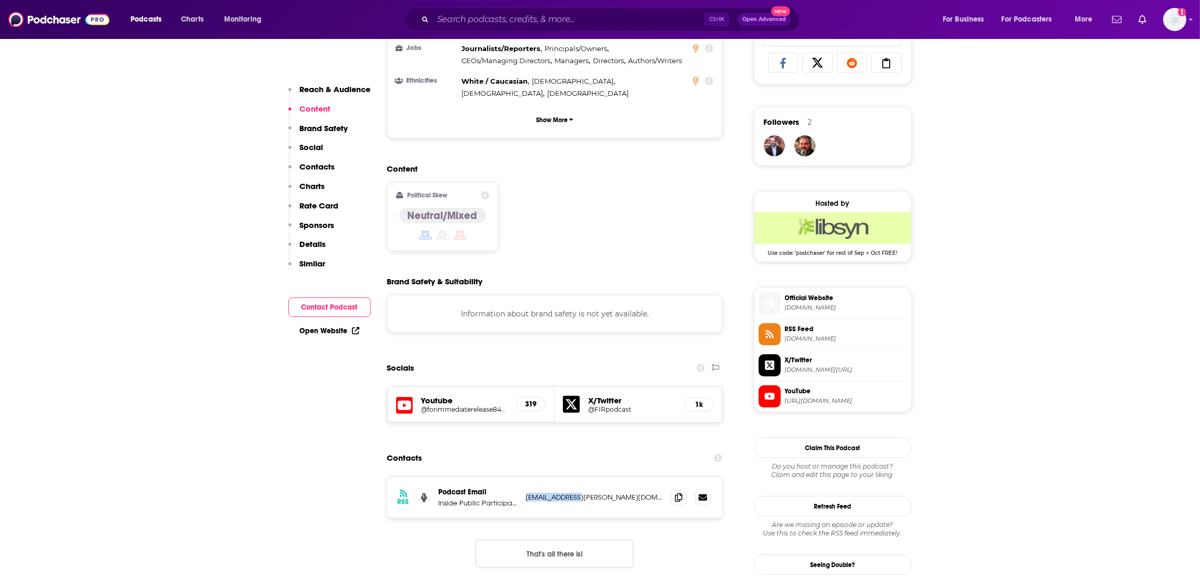
drag, startPoint x: 594, startPoint y: 437, endPoint x: 523, endPoint y: 438, distance: 71.6
click at [523, 477] on div "RSS Podcast Email Inside Public Participation [EMAIL_ADDRESS][PERSON_NAME][DOMA…" at bounding box center [555, 497] width 336 height 41
copy p "[EMAIL_ADDRESS][PERSON_NAME][DOMAIN_NAME]"
click at [489, 23] on input "Search podcasts, credits, & more..." at bounding box center [569, 19] width 272 height 17
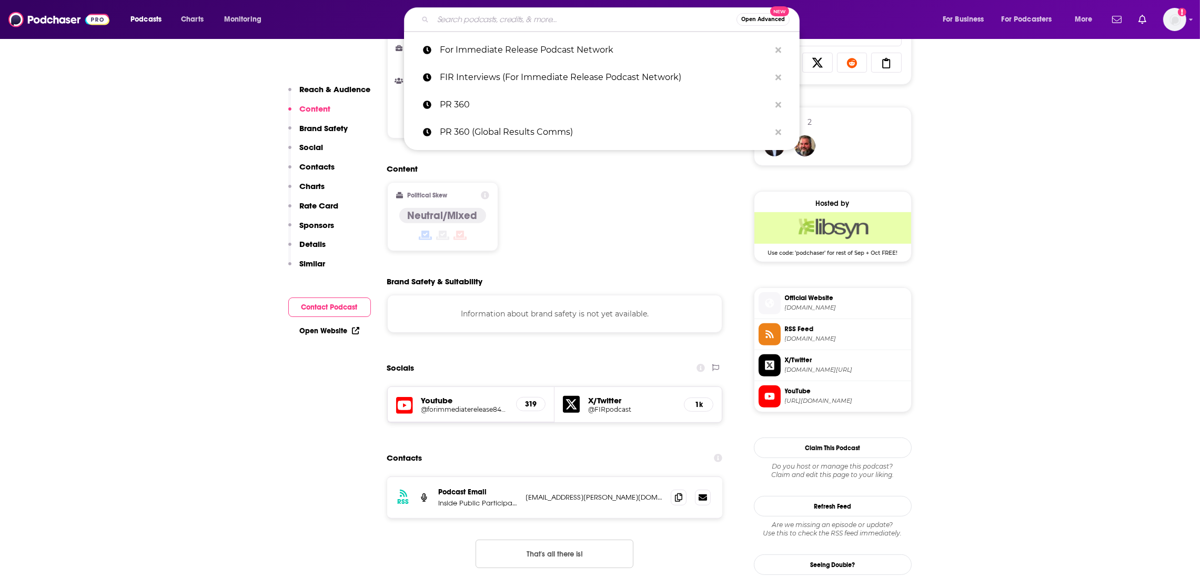
paste input "[PERSON_NAME]"
type input "[PERSON_NAME]"
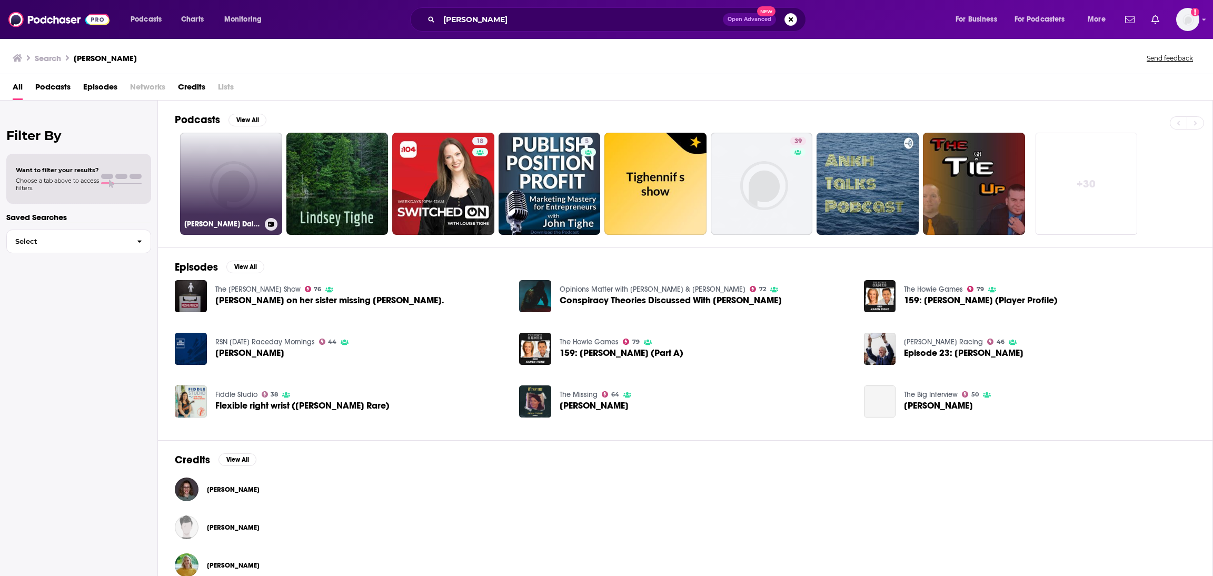
click at [239, 196] on link "[PERSON_NAME] Daily Commute and Video Game Podcast" at bounding box center [231, 184] width 102 height 102
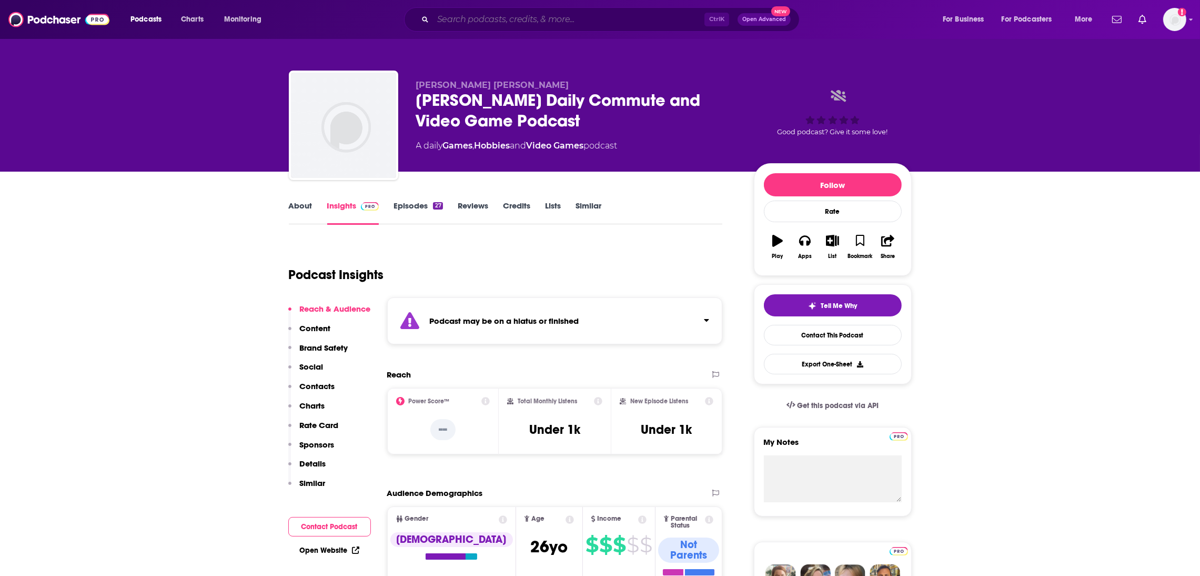
click at [485, 17] on input "Search podcasts, credits, & more..." at bounding box center [569, 19] width 272 height 17
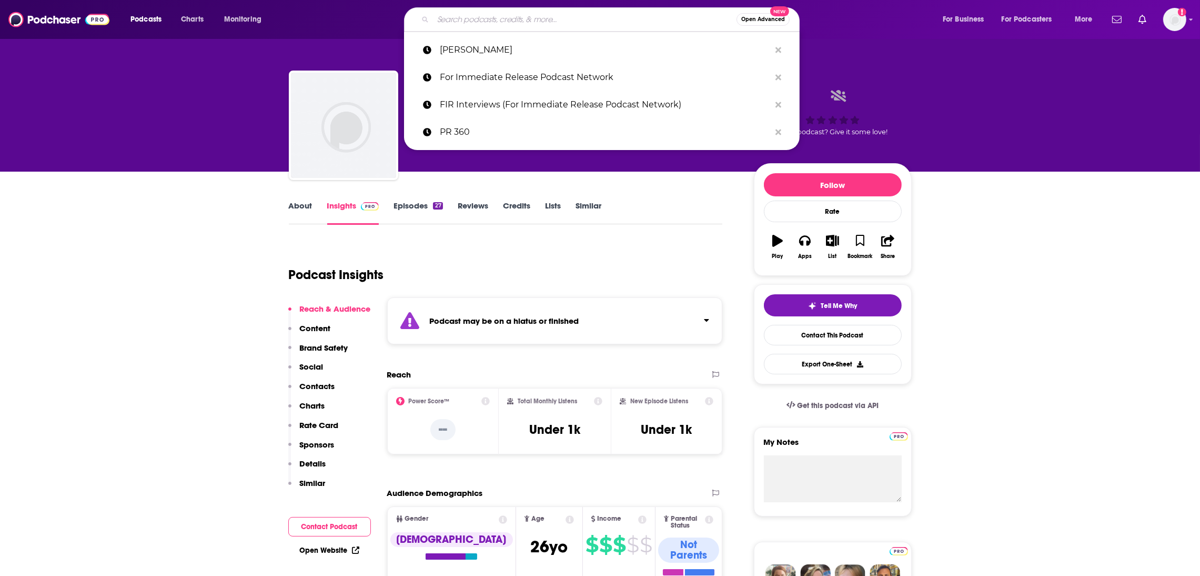
paste input "Brandinc PR Podcast"
type input "Brandinc PR Podcast"
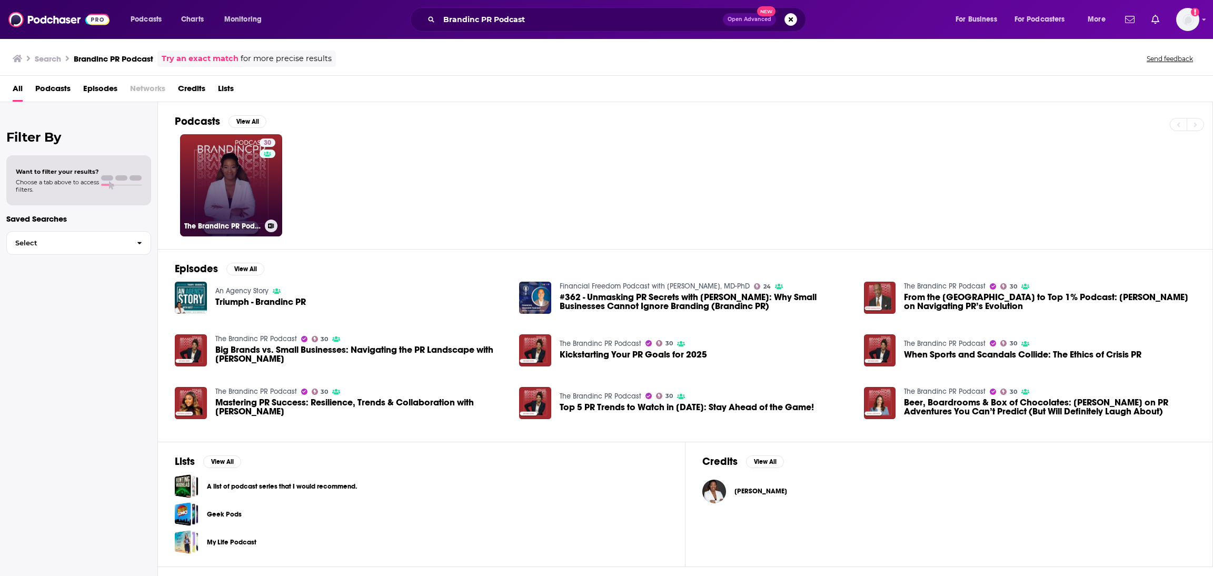
click at [228, 196] on link "30 The Brandinc PR Podcast" at bounding box center [231, 185] width 102 height 102
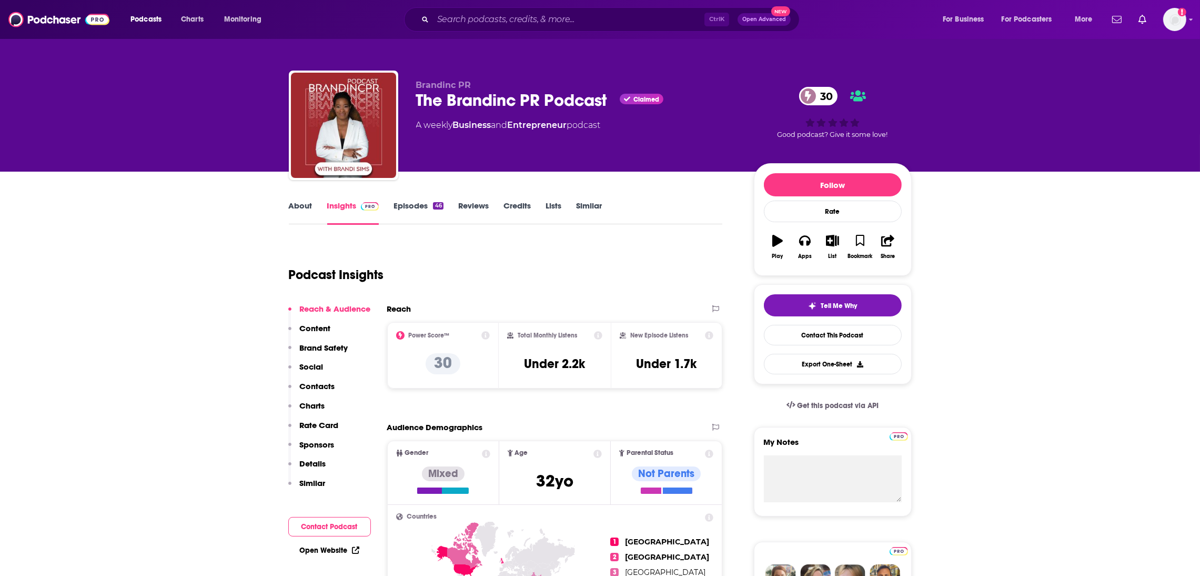
click at [308, 212] on link "About" at bounding box center [301, 213] width 24 height 24
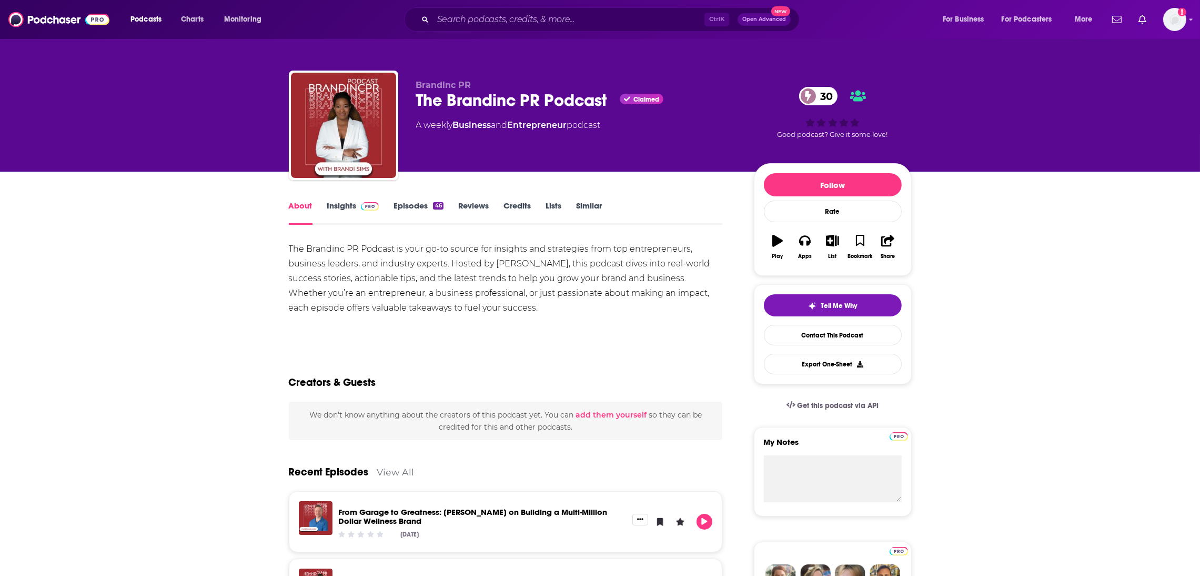
click at [349, 208] on link "Insights" at bounding box center [353, 213] width 52 height 24
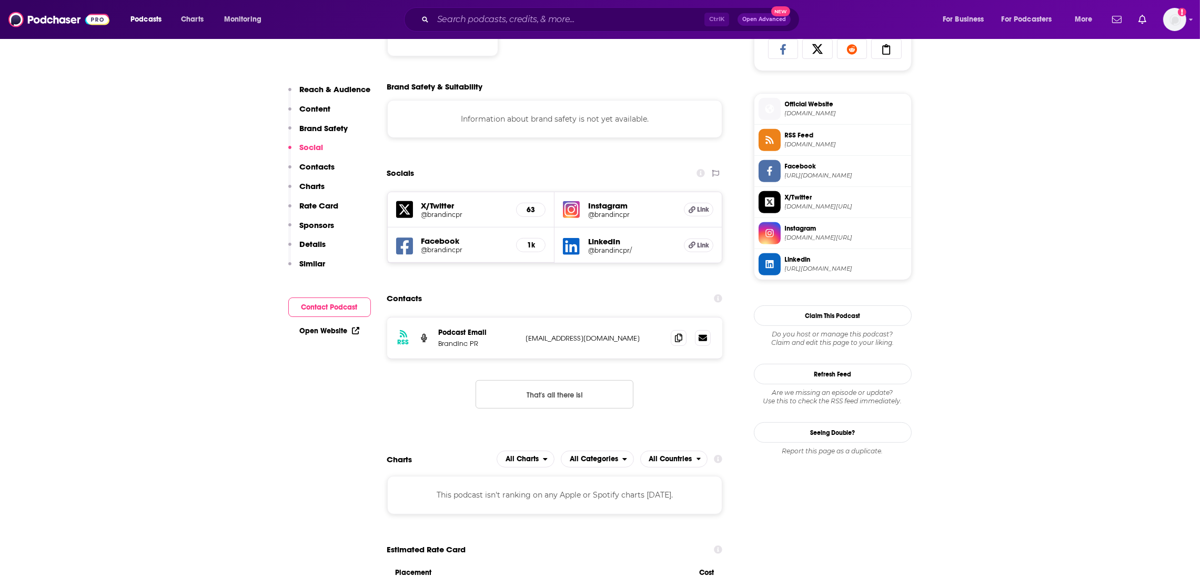
scroll to position [690, 0]
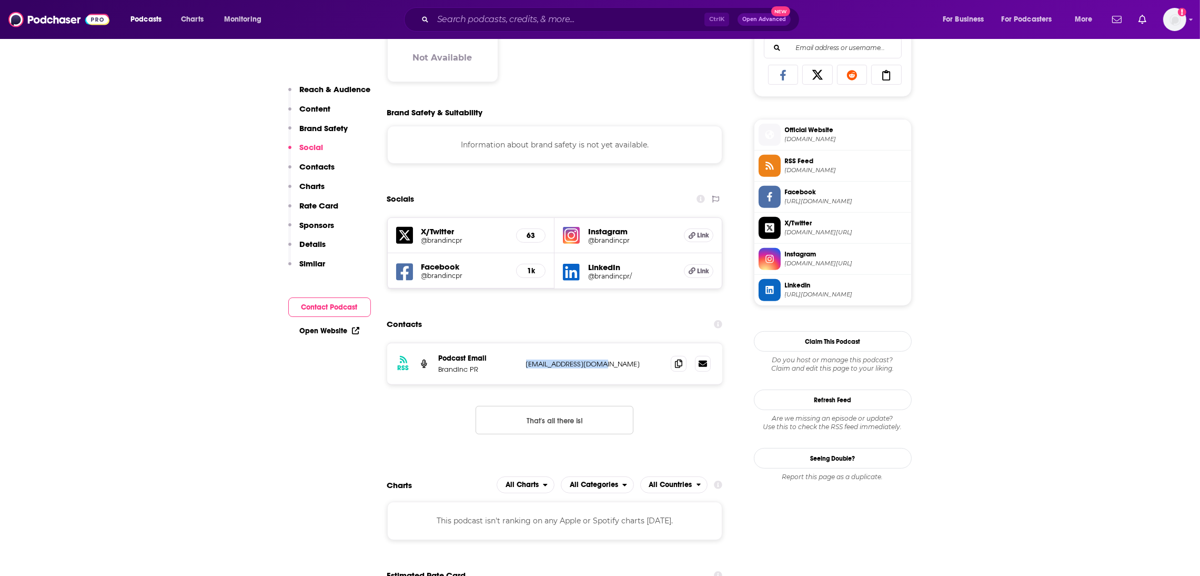
drag, startPoint x: 614, startPoint y: 370, endPoint x: 526, endPoint y: 369, distance: 88.4
click at [526, 368] on p "[EMAIL_ADDRESS][DOMAIN_NAME]" at bounding box center [594, 363] width 137 height 9
copy p "[EMAIL_ADDRESS][DOMAIN_NAME]"
click at [456, 11] on input "Search podcasts, credits, & more..." at bounding box center [569, 19] width 272 height 17
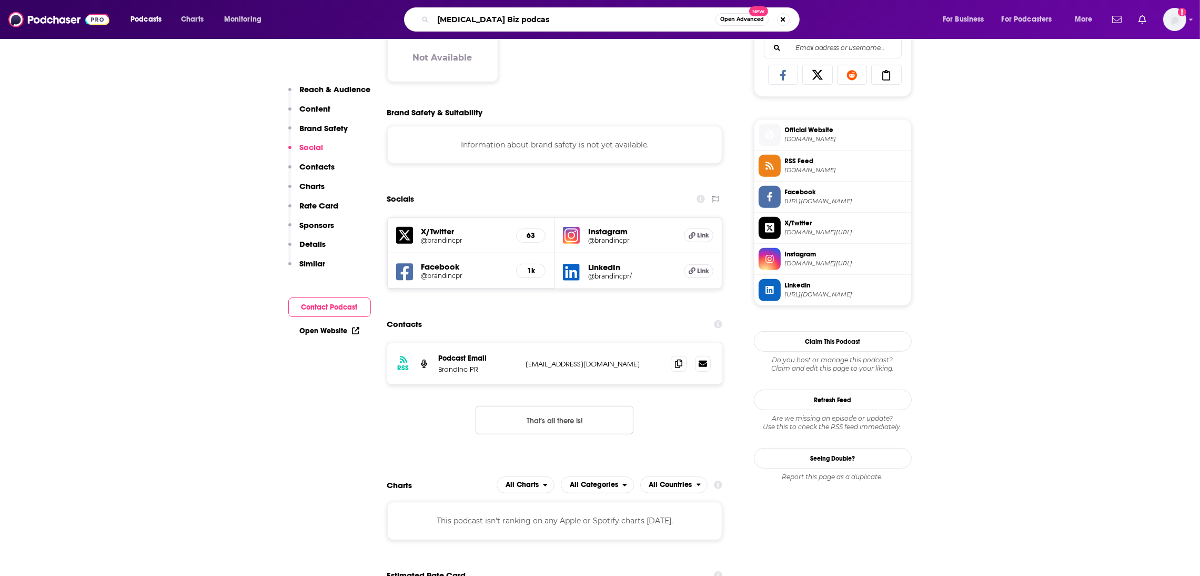
type input "[MEDICAL_DATA] Biz podcast"
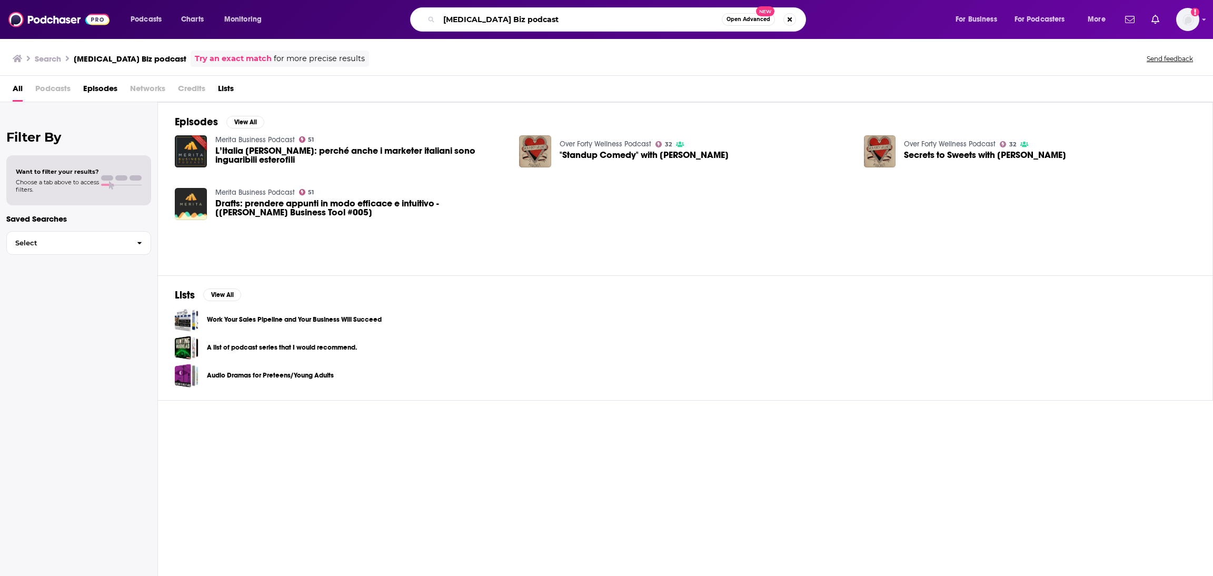
drag, startPoint x: 536, startPoint y: 17, endPoint x: 431, endPoint y: 1, distance: 106.5
click at [419, 11] on div "[MEDICAL_DATA] Biz podcast Open Advanced New" at bounding box center [608, 19] width 396 height 24
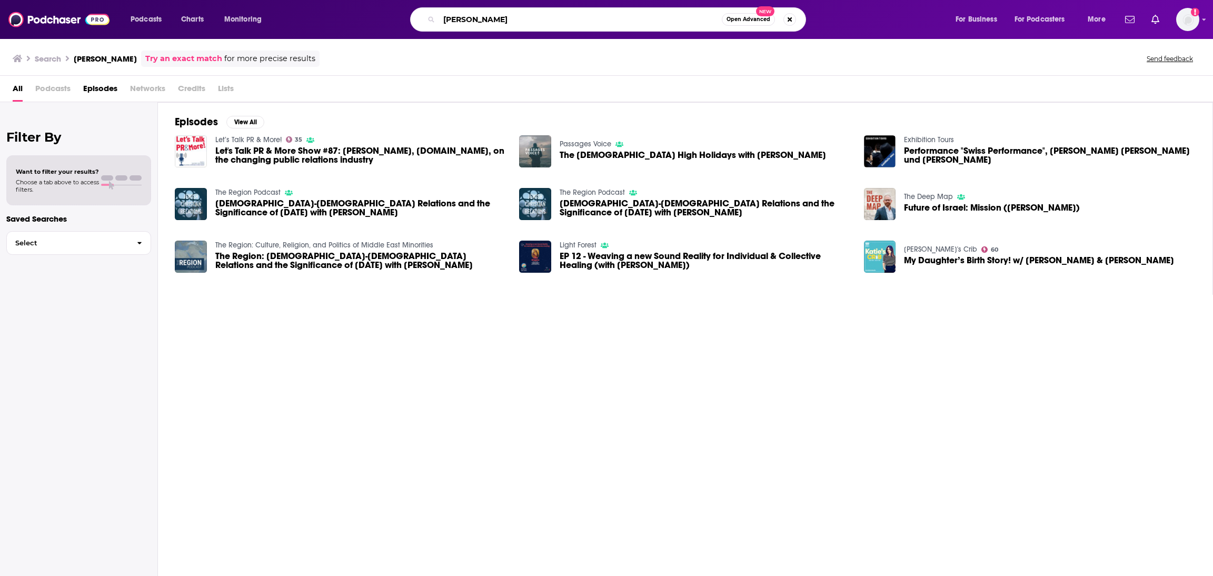
click at [506, 18] on input "[PERSON_NAME]" at bounding box center [580, 19] width 283 height 17
type input "F"
drag, startPoint x: 427, startPoint y: 16, endPoint x: 408, endPoint y: 16, distance: 18.9
click at [408, 16] on div "ThE Open Advanced New" at bounding box center [618, 19] width 652 height 24
type input "The public relations podcast"
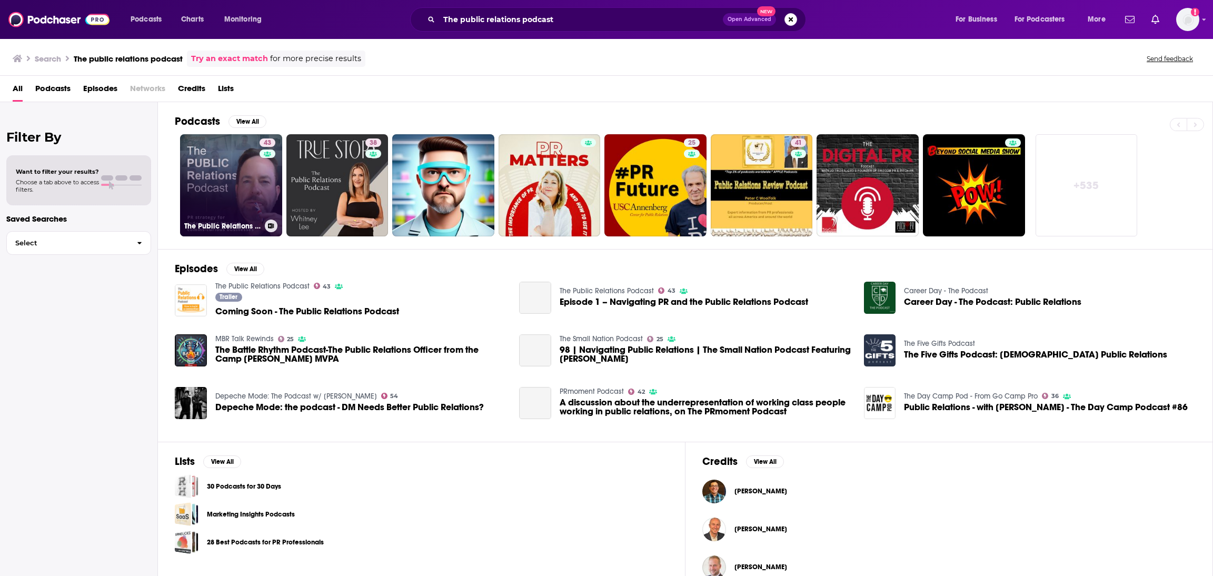
click at [238, 202] on link "43 The Public Relations Podcast" at bounding box center [231, 185] width 102 height 102
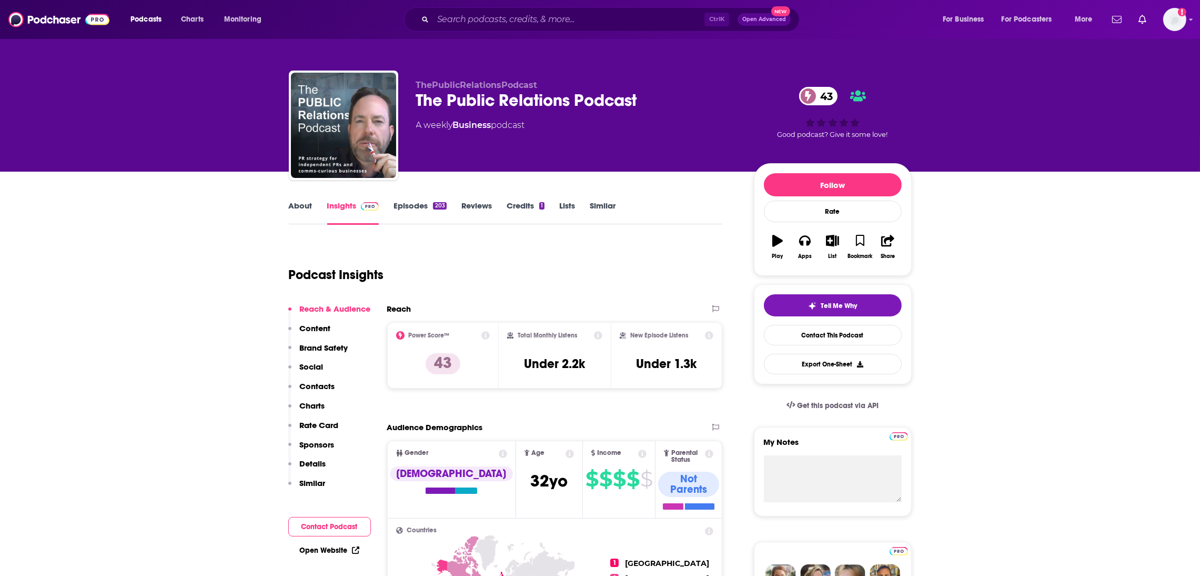
click at [336, 213] on link "Insights" at bounding box center [353, 213] width 52 height 24
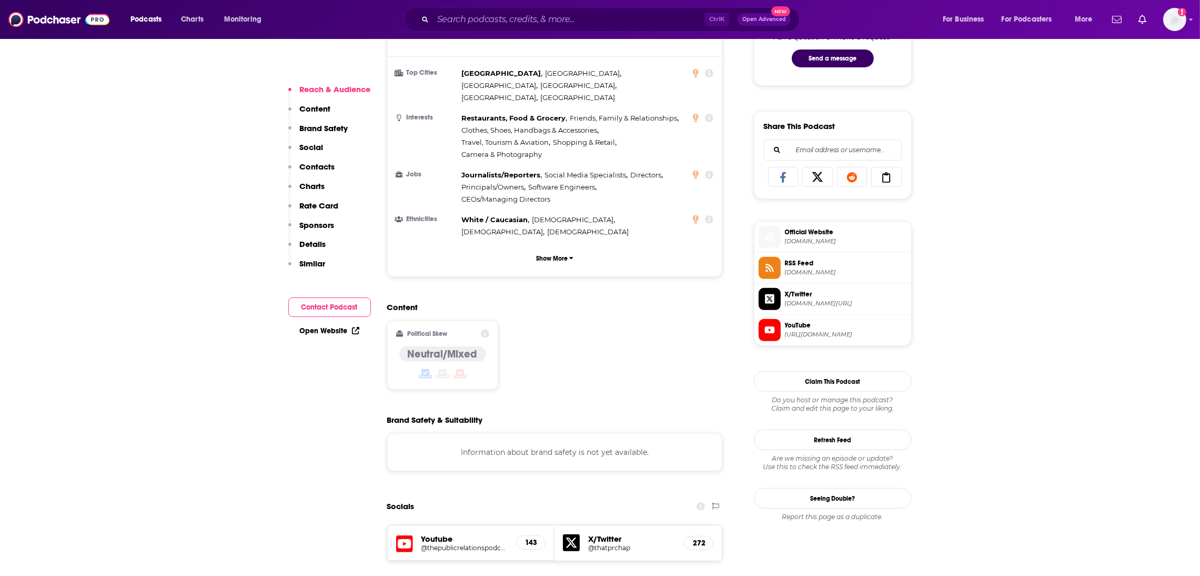
scroll to position [675, 0]
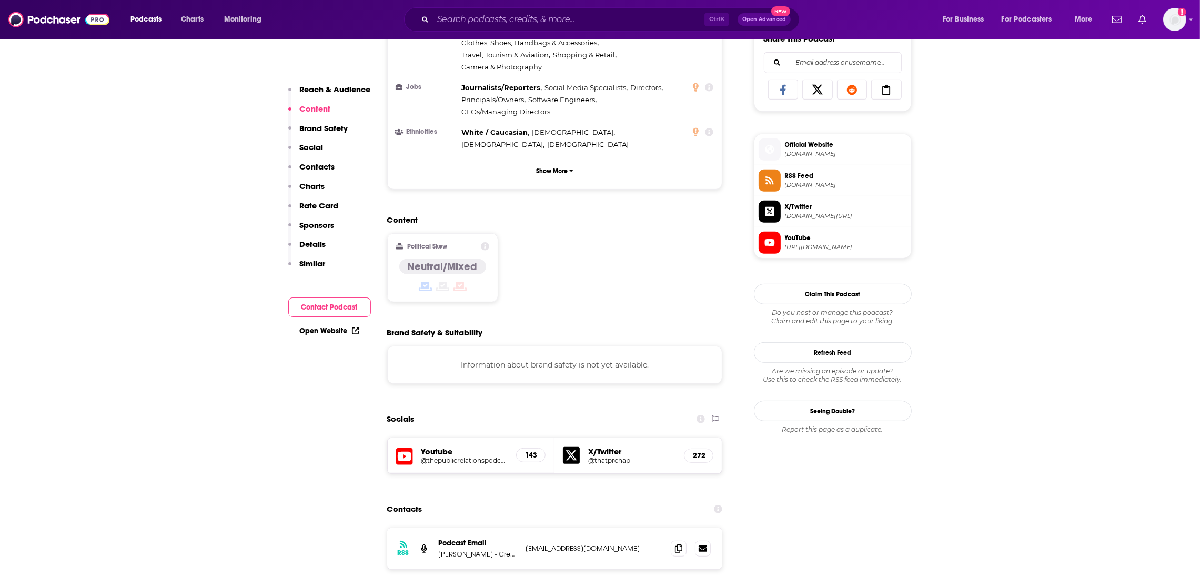
drag, startPoint x: 647, startPoint y: 512, endPoint x: 526, endPoint y: 515, distance: 121.1
click at [526, 544] on p "[EMAIL_ADDRESS][DOMAIN_NAME]" at bounding box center [594, 548] width 137 height 9
copy p "[EMAIL_ADDRESS][DOMAIN_NAME]"
